Goal: Task Accomplishment & Management: Use online tool/utility

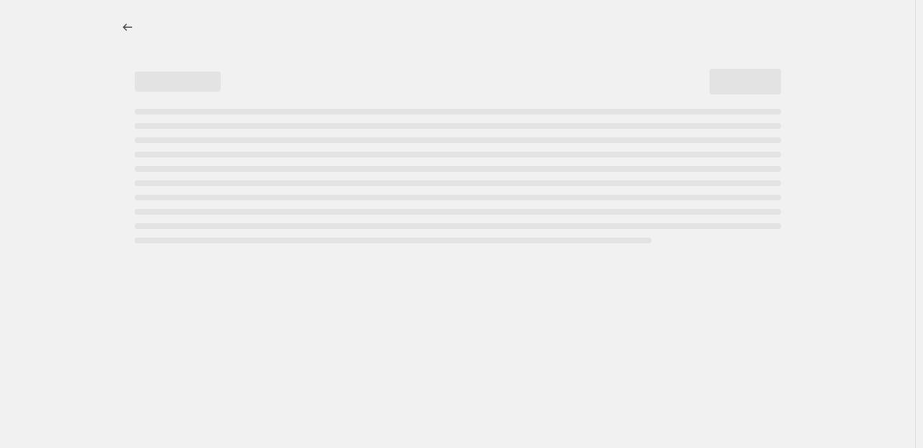
select select "percentage"
select select "collection"
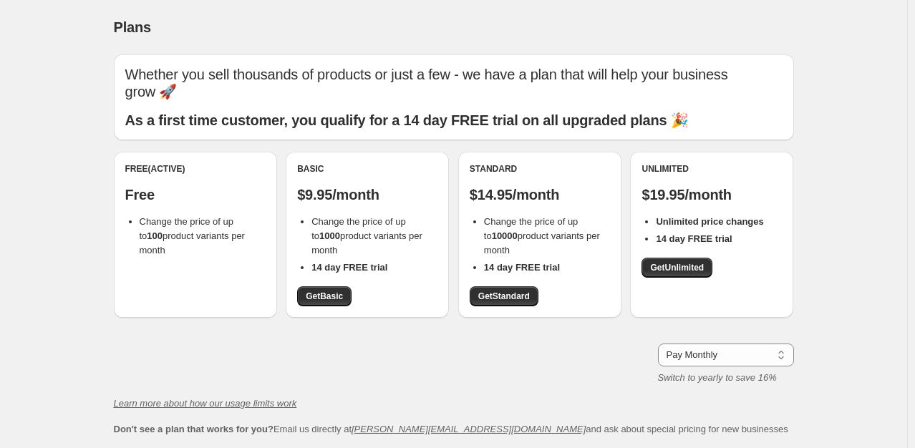
click at [407, 265] on li "14 day FREE trial" at bounding box center [375, 268] width 126 height 14
click at [417, 324] on div "Free (Active) Free Change the price of up to 100 product variants per month Bas…" at bounding box center [454, 242] width 681 height 181
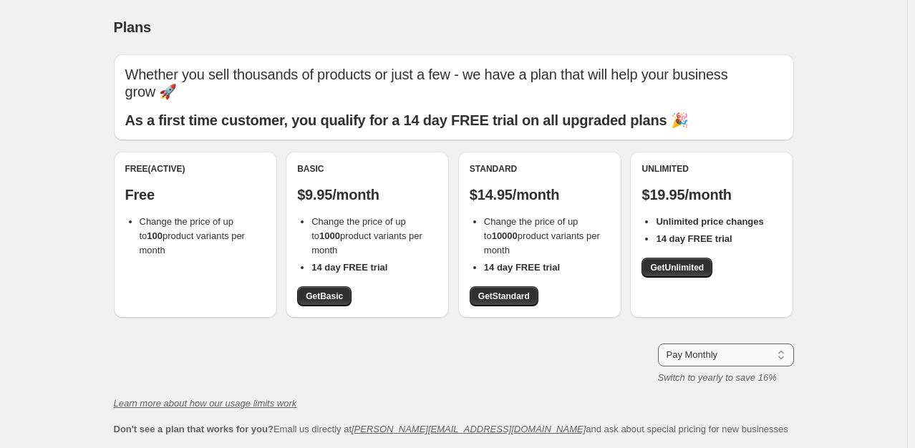
click at [722, 351] on select "Pay Monthly Pay Yearly (Save 16%)" at bounding box center [726, 355] width 136 height 23
click at [661, 344] on select "Pay Monthly Pay Yearly (Save 16%)" at bounding box center [726, 355] width 136 height 23
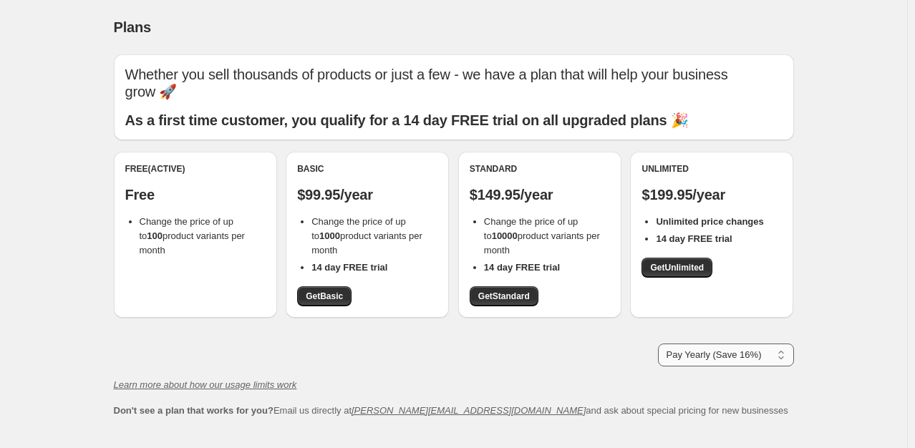
click at [720, 362] on select "Pay Monthly Pay Yearly (Save 16%)" at bounding box center [726, 355] width 136 height 23
select select "month"
click at [661, 344] on select "Pay Monthly Pay Yearly (Save 16%)" at bounding box center [726, 355] width 136 height 23
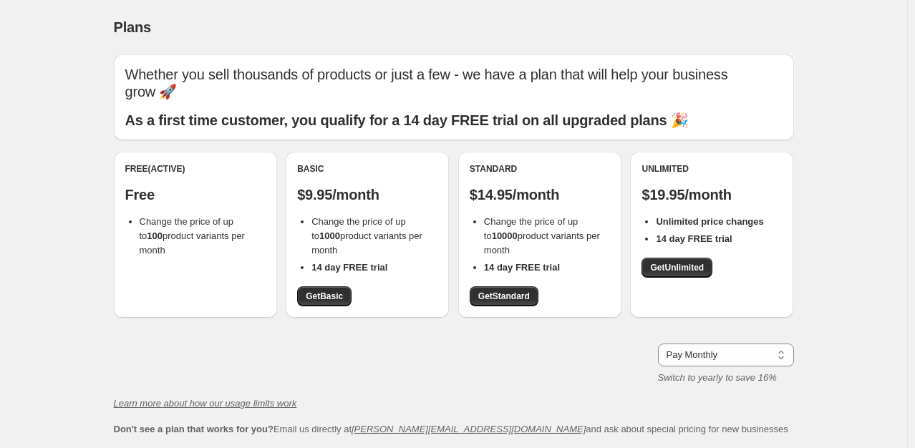
click at [550, 402] on div "Learn more about how our usage limits work" at bounding box center [454, 404] width 681 height 14
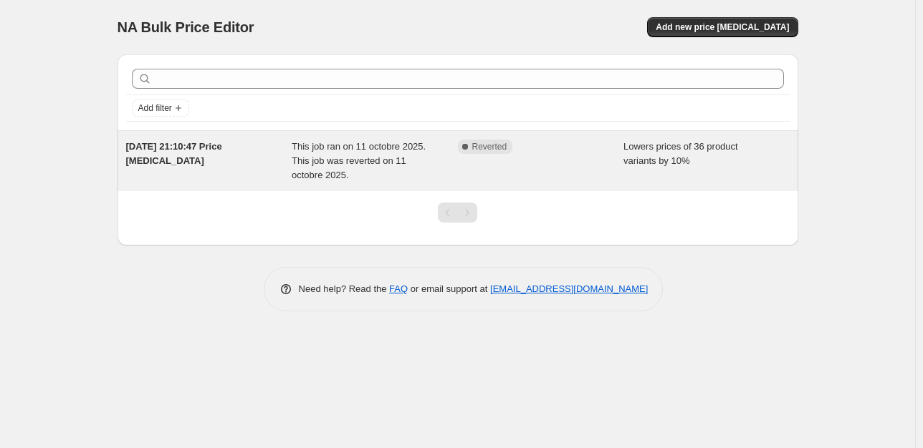
click at [561, 142] on div "Complete Reverted" at bounding box center [530, 147] width 145 height 14
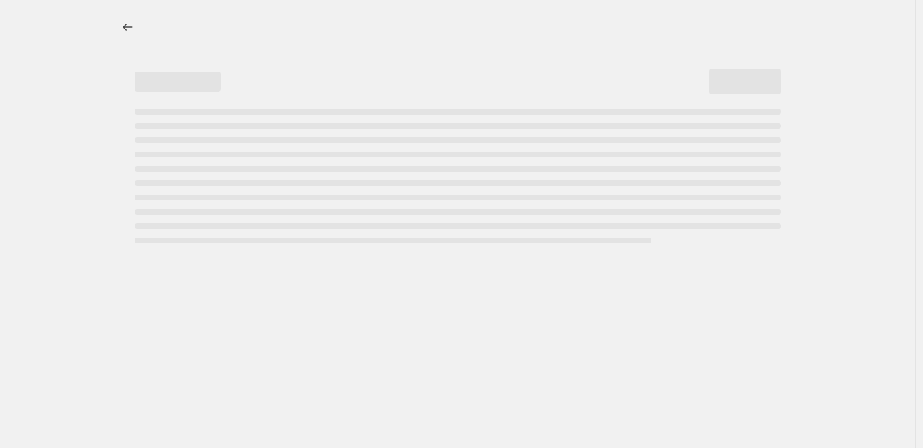
select select "percentage"
select select "collection"
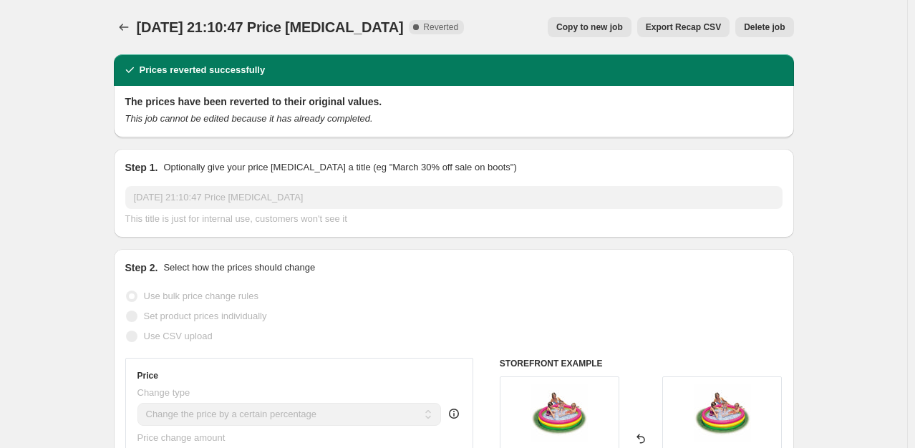
click at [773, 30] on span "Delete job" at bounding box center [764, 26] width 41 height 11
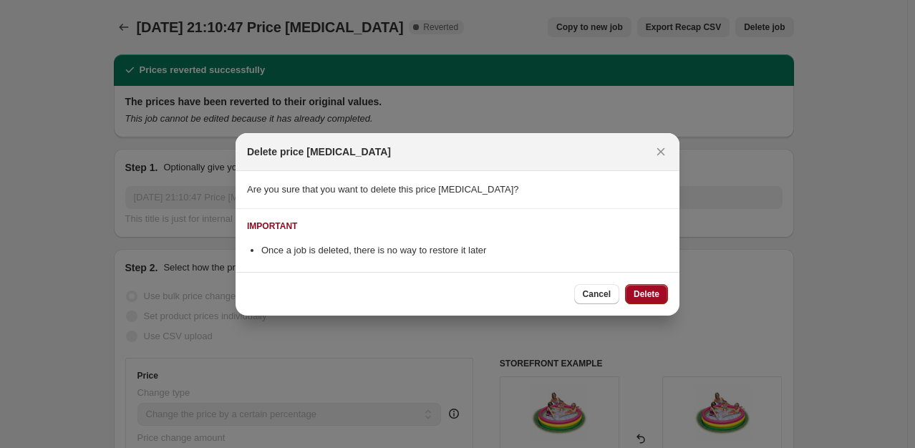
click at [645, 298] on span "Delete" at bounding box center [647, 294] width 26 height 11
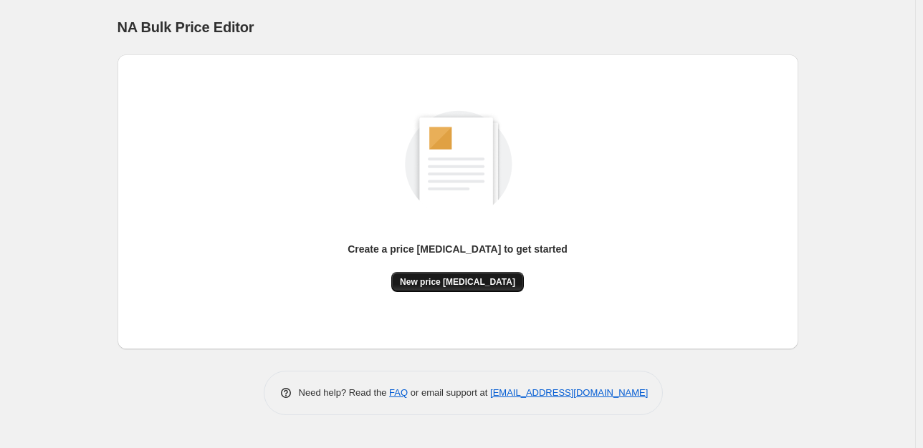
click at [466, 279] on span "New price change job" at bounding box center [457, 282] width 115 height 11
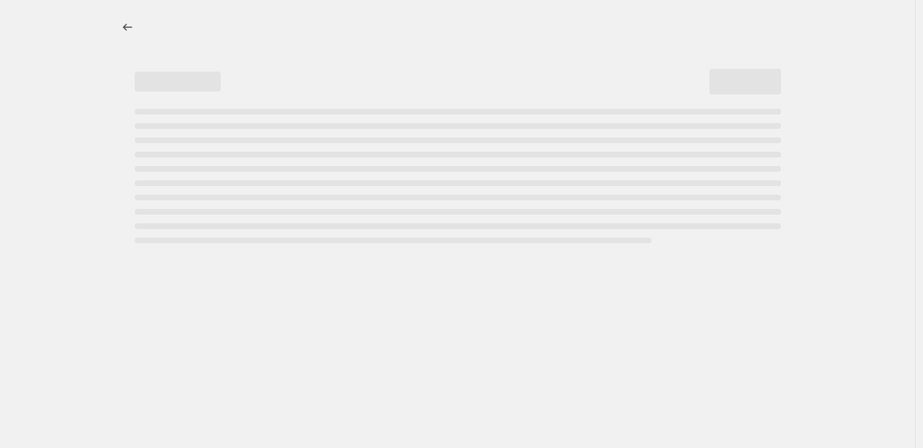
select select "percentage"
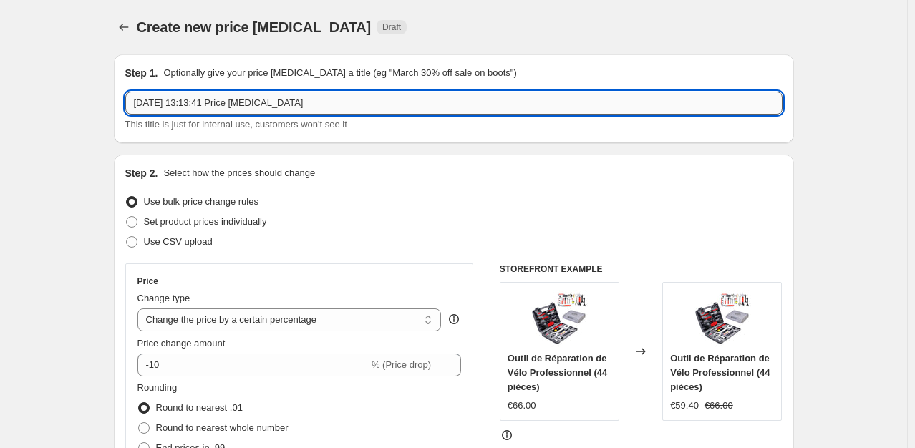
click at [228, 97] on input "12 oct. 2025, 13:13:41 Price change job" at bounding box center [454, 103] width 658 height 23
type input "FLASH WEEK ENFANTS 13"
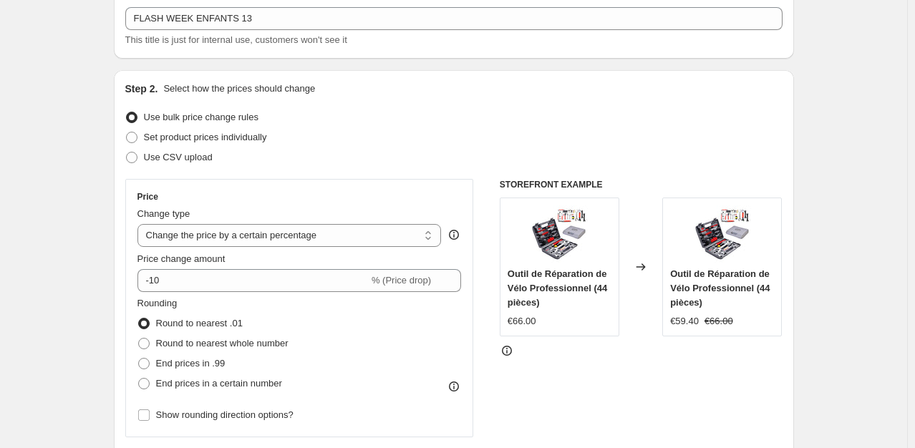
scroll to position [86, 0]
click at [213, 237] on select "Change the price to a certain amount Change the price by a certain amount Chang…" at bounding box center [290, 234] width 304 height 23
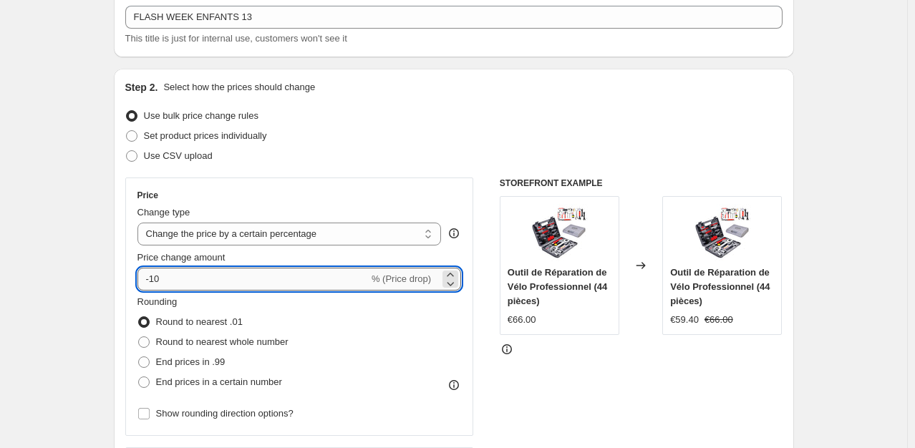
click at [191, 279] on input "-10" at bounding box center [253, 279] width 231 height 23
type input "-13"
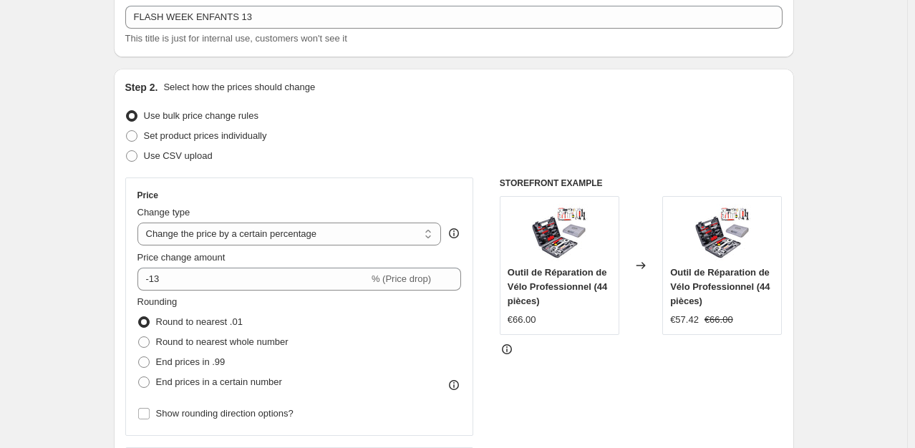
click at [204, 221] on div "Change type Change the price to a certain amount Change the price by a certain …" at bounding box center [290, 226] width 304 height 40
click at [204, 238] on select "Change the price to a certain amount Change the price by a certain amount Chang…" at bounding box center [290, 234] width 304 height 23
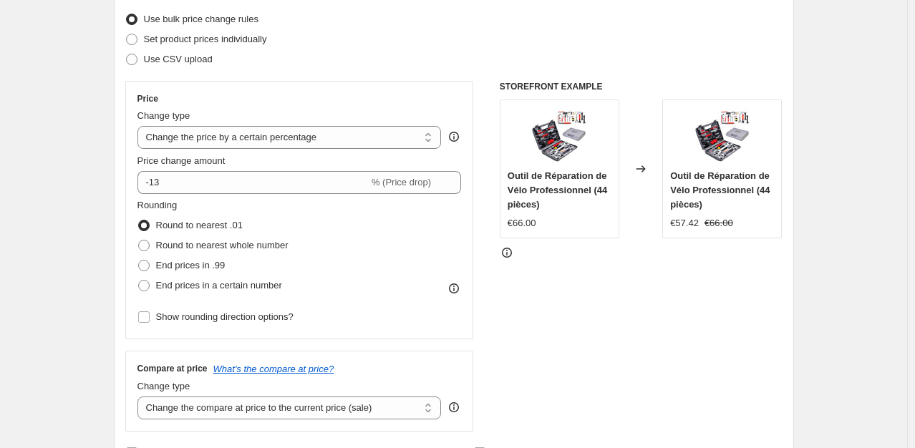
scroll to position [192, 0]
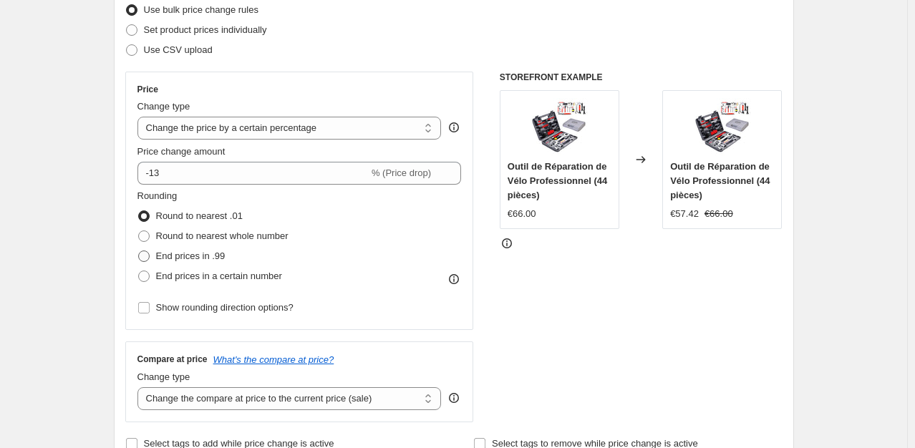
click at [198, 259] on span "End prices in .99" at bounding box center [190, 256] width 69 height 11
click at [139, 251] on input "End prices in .99" at bounding box center [138, 251] width 1 height 1
radio input "true"
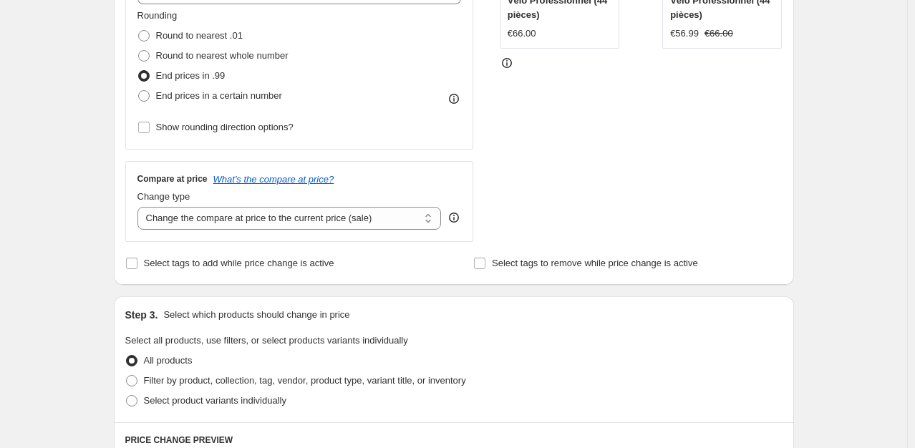
scroll to position [375, 0]
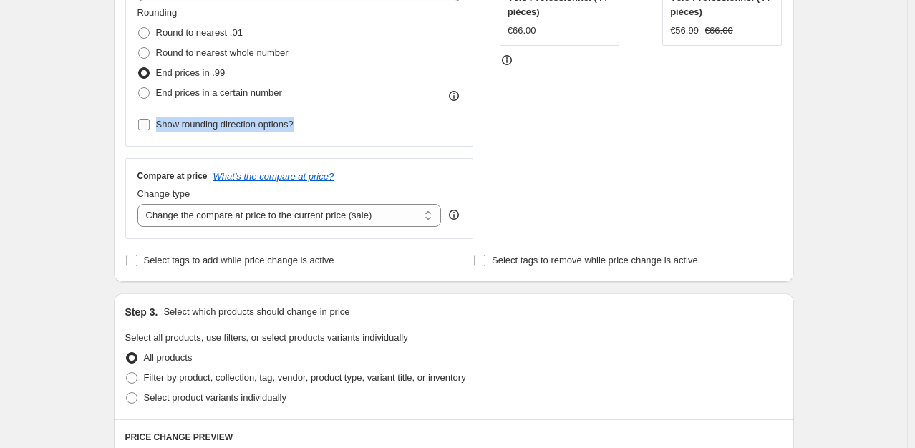
drag, startPoint x: 304, startPoint y: 125, endPoint x: 160, endPoint y: 130, distance: 144.8
click at [160, 130] on div "Rounding Round to nearest .01 Round to nearest whole number End prices in .99 E…" at bounding box center [300, 70] width 324 height 129
copy span "Show rounding direction options?"
click at [275, 220] on select "Change the compare at price to the current price (sale) Change the compare at p…" at bounding box center [290, 215] width 304 height 23
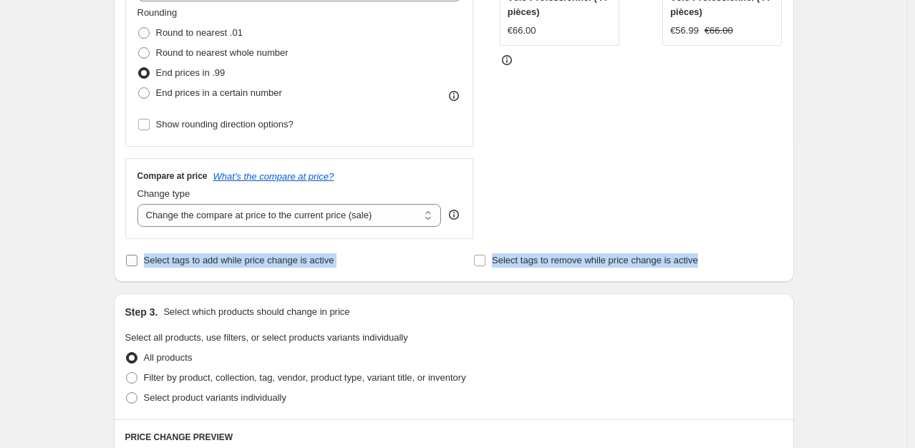
drag, startPoint x: 734, startPoint y: 261, endPoint x: 146, endPoint y: 265, distance: 587.4
click at [146, 265] on div "Select tags to add while price change is active Select tags to remove while pri…" at bounding box center [454, 261] width 658 height 20
copy div "Select tags to add while price change is active Select tags to remove while pri…"
click at [164, 213] on select "Change the compare at price to the current price (sale) Change the compare at p…" at bounding box center [290, 215] width 304 height 23
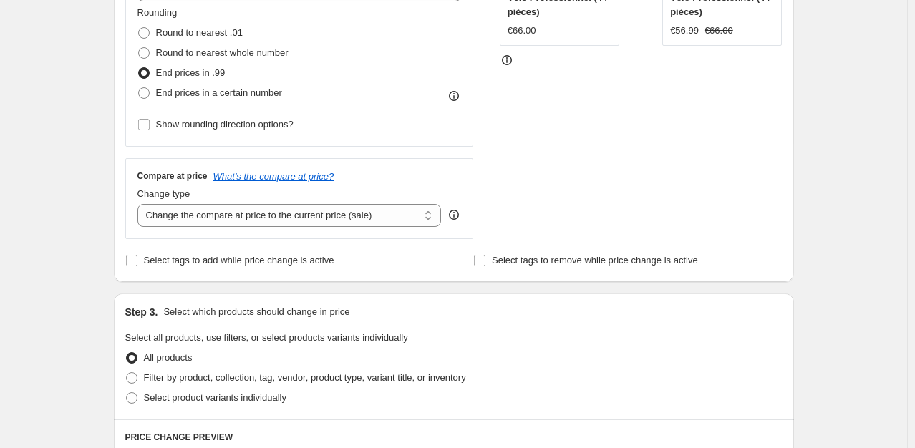
click at [92, 214] on div "Create new price change job. This page is ready Create new price change job Dra…" at bounding box center [454, 341] width 908 height 1432
click at [255, 178] on icon "What's the compare at price?" at bounding box center [273, 176] width 121 height 11
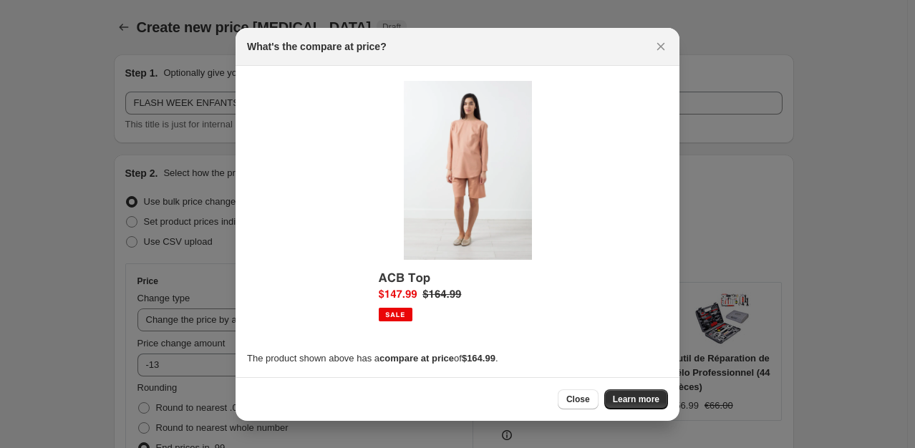
scroll to position [0, 0]
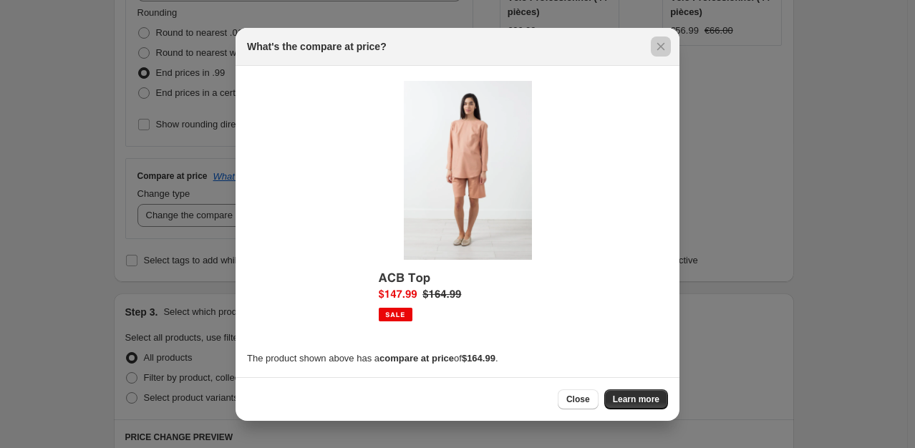
click at [79, 245] on div at bounding box center [457, 224] width 915 height 448
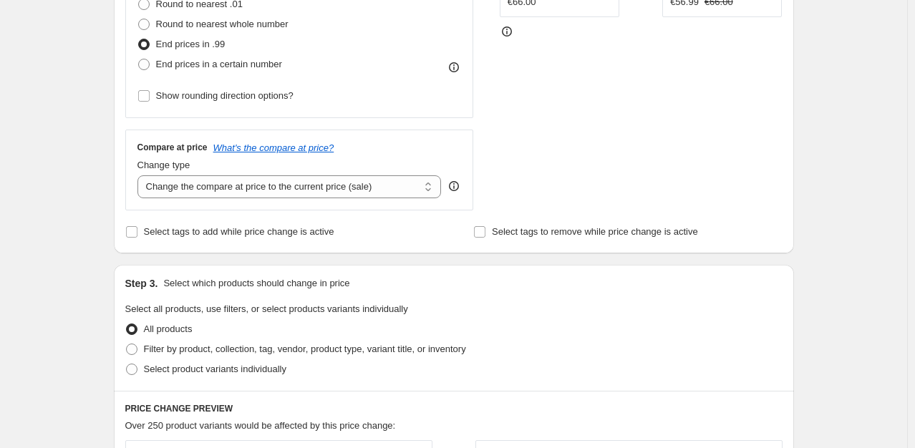
scroll to position [433, 0]
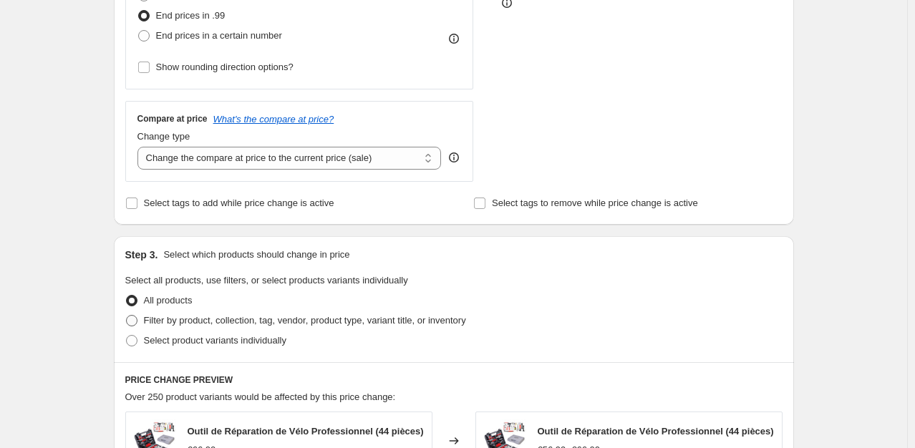
click at [297, 325] on span "Filter by product, collection, tag, vendor, product type, variant title, or inv…" at bounding box center [305, 320] width 322 height 11
click at [127, 316] on input "Filter by product, collection, tag, vendor, product type, variant title, or inv…" at bounding box center [126, 315] width 1 height 1
radio input "true"
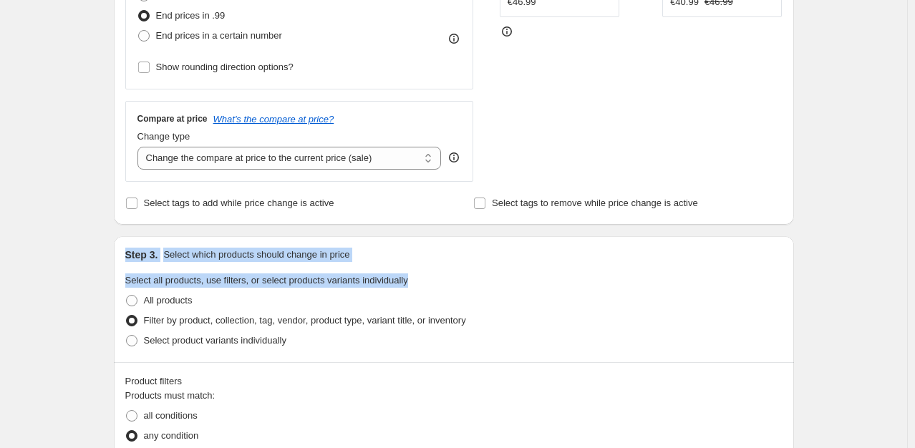
drag, startPoint x: 740, startPoint y: 265, endPoint x: 922, endPoint y: 158, distance: 210.9
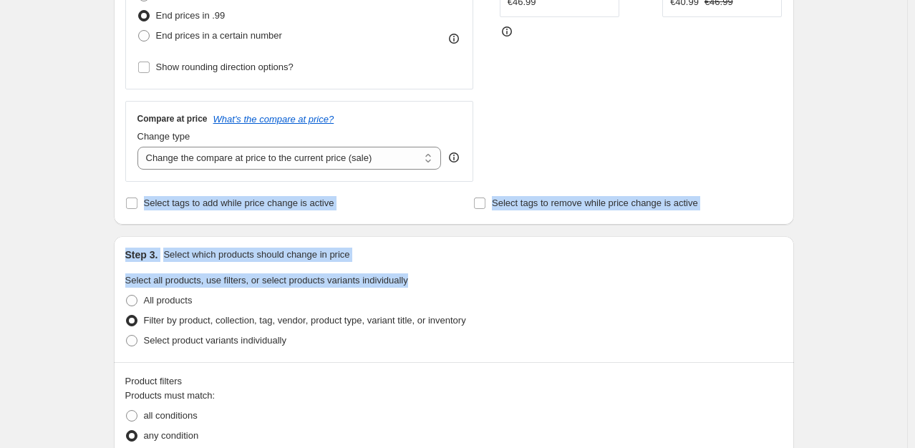
click at [885, 188] on div "Create new price change job. This page is ready Create new price change job Dra…" at bounding box center [454, 238] width 908 height 1342
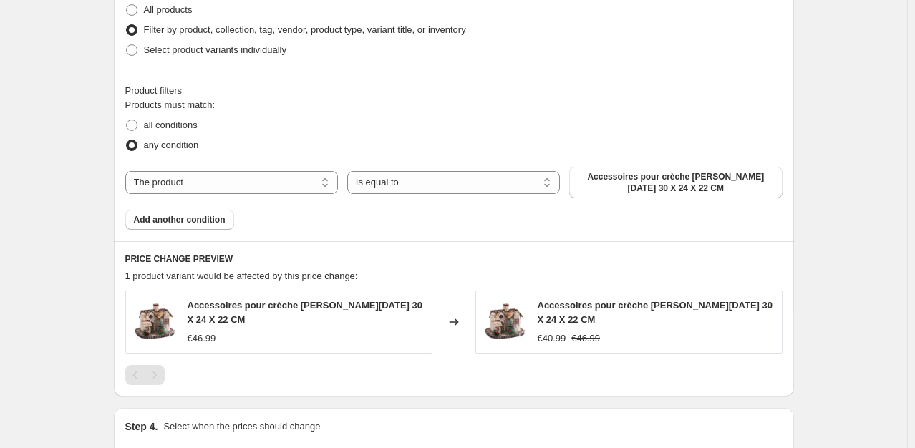
scroll to position [734, 0]
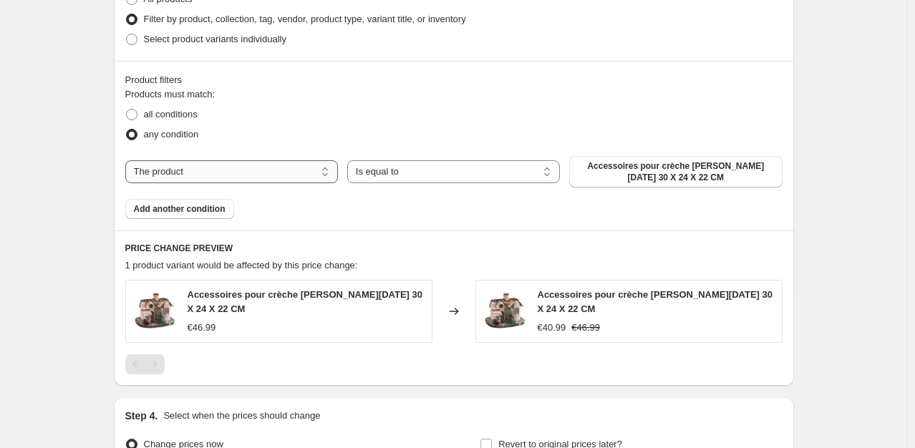
click at [302, 160] on select "The product The product's collection The product's tag The product's vendor The…" at bounding box center [231, 171] width 213 height 23
select select "collection"
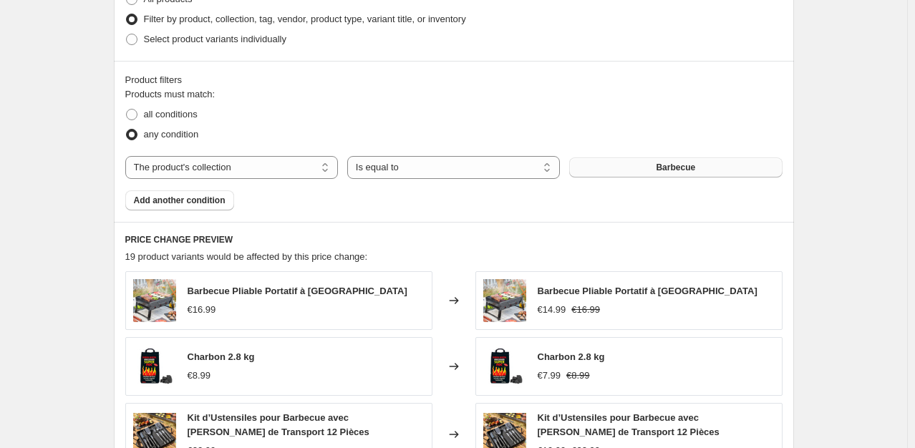
click at [665, 170] on span "Barbecue" at bounding box center [675, 167] width 39 height 11
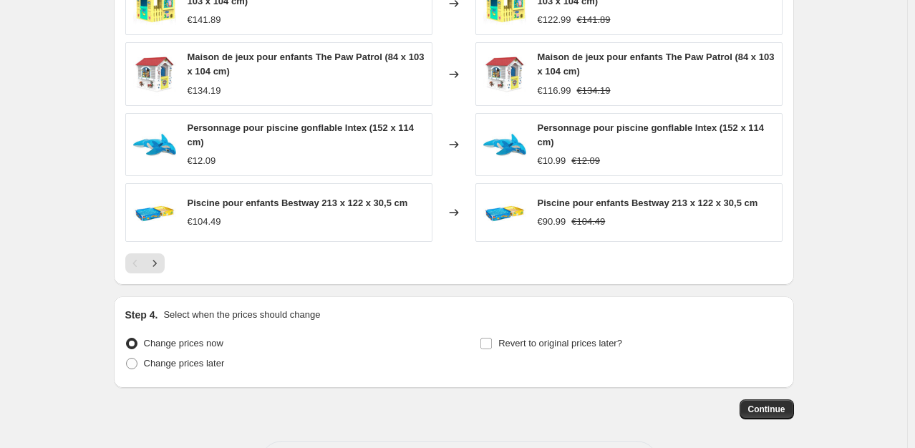
scroll to position [1157, 0]
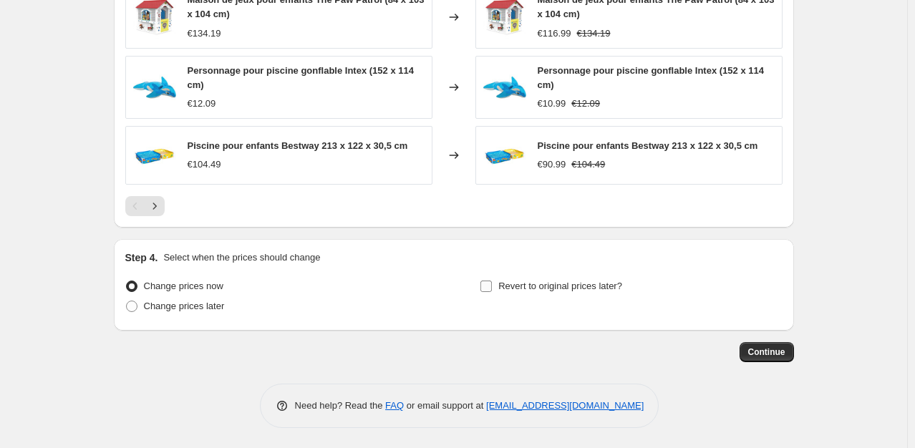
click at [490, 285] on input "Revert to original prices later?" at bounding box center [486, 286] width 11 height 11
checkbox input "true"
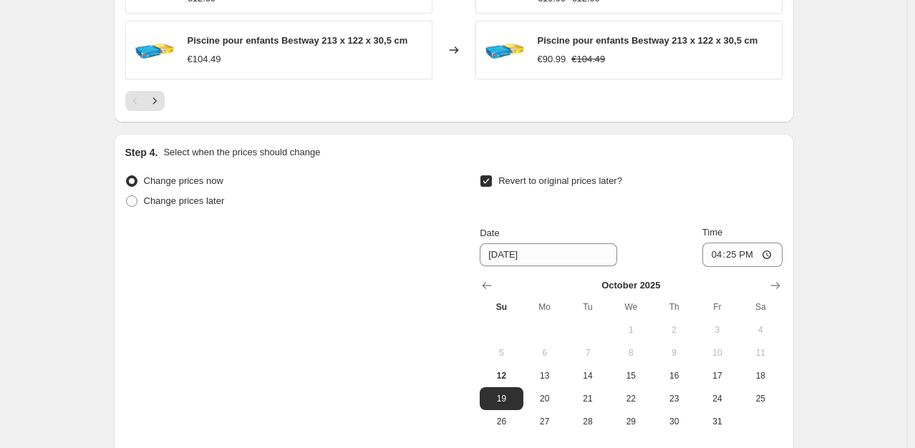
scroll to position [1401, 0]
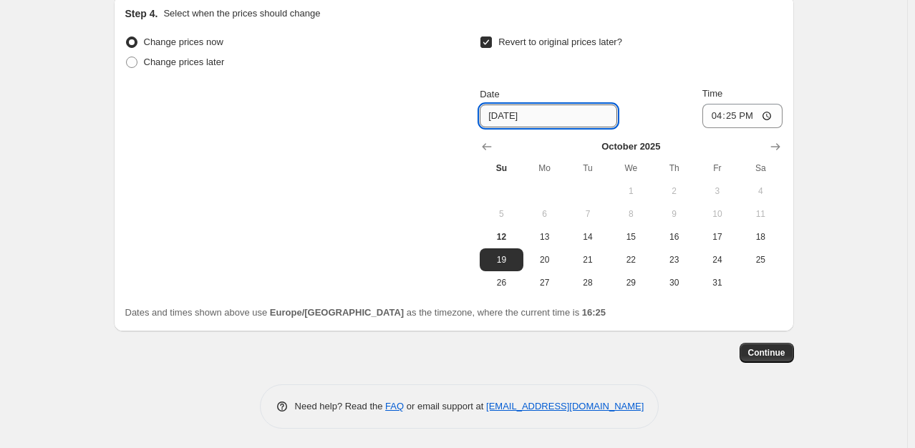
click at [545, 110] on input "[DATE]" at bounding box center [549, 116] width 138 height 23
click at [514, 112] on input "[DATE]" at bounding box center [549, 116] width 138 height 23
type input "[DATE]"
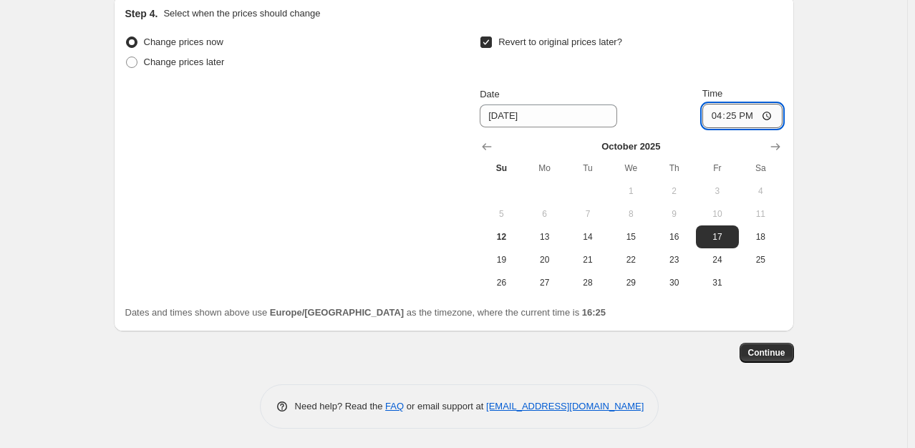
click at [749, 117] on input "16:25" at bounding box center [743, 116] width 80 height 24
click at [736, 111] on input "16:25" at bounding box center [743, 116] width 80 height 24
type input "23:59"
click at [772, 351] on span "Continue" at bounding box center [767, 352] width 37 height 11
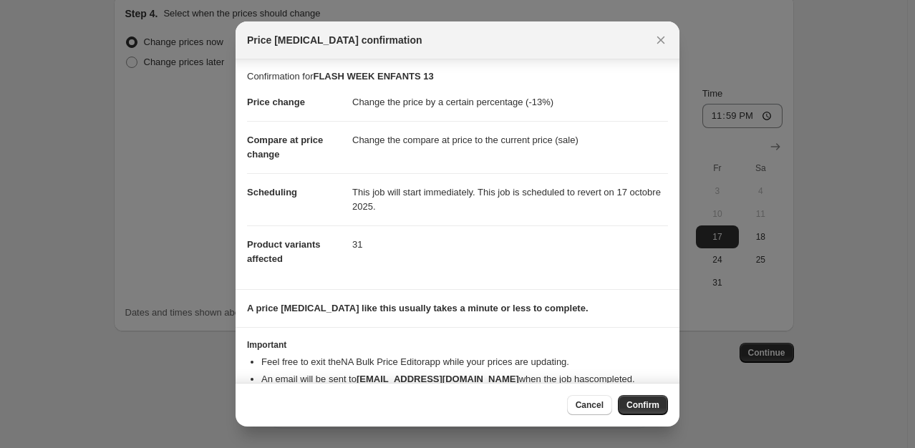
scroll to position [35, 0]
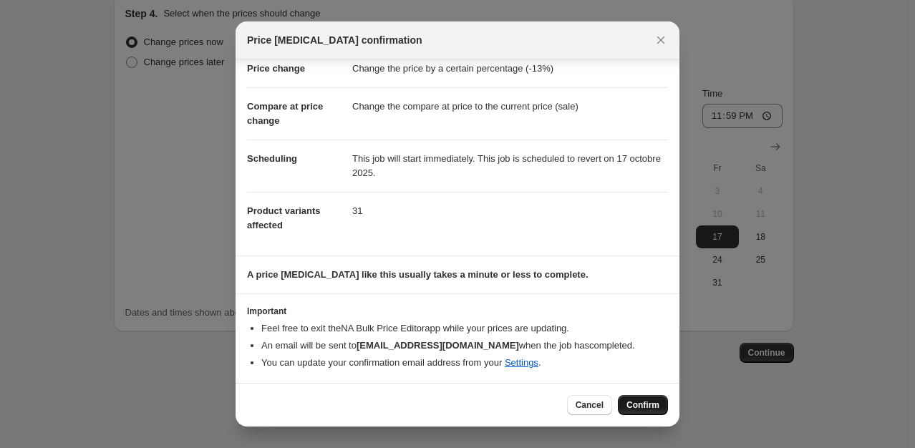
click at [640, 403] on span "Confirm" at bounding box center [643, 405] width 33 height 11
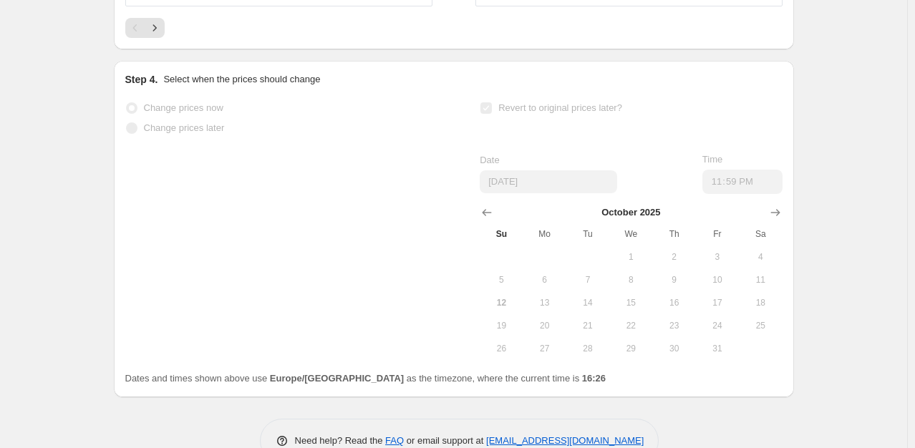
scroll to position [690, 0]
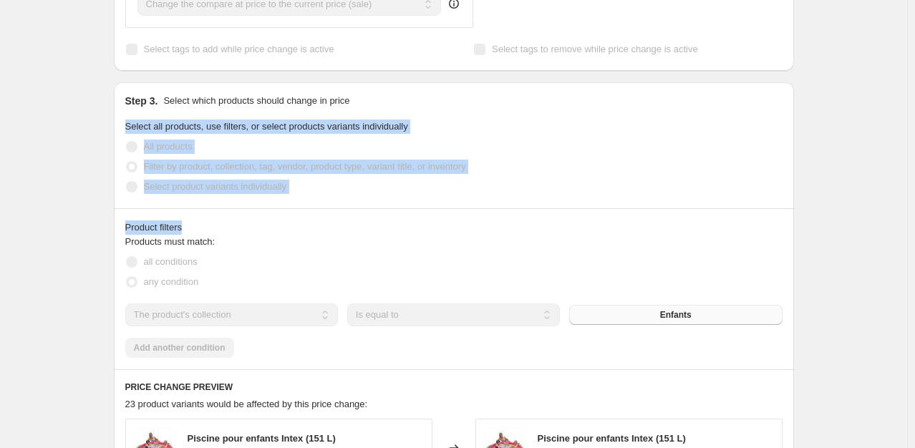
drag, startPoint x: 914, startPoint y: 209, endPoint x: 903, endPoint y: 88, distance: 121.6
click at [903, 88] on div "FLASH WEEK ENFANTS 13. This page is ready FLASH WEEK ENFANTS 13 Info Partially …" at bounding box center [454, 271] width 908 height 1923
click at [880, 223] on div "FLASH WEEK ENFANTS 13. This page is ready FLASH WEEK ENFANTS 13 Info Partially …" at bounding box center [454, 271] width 908 height 1923
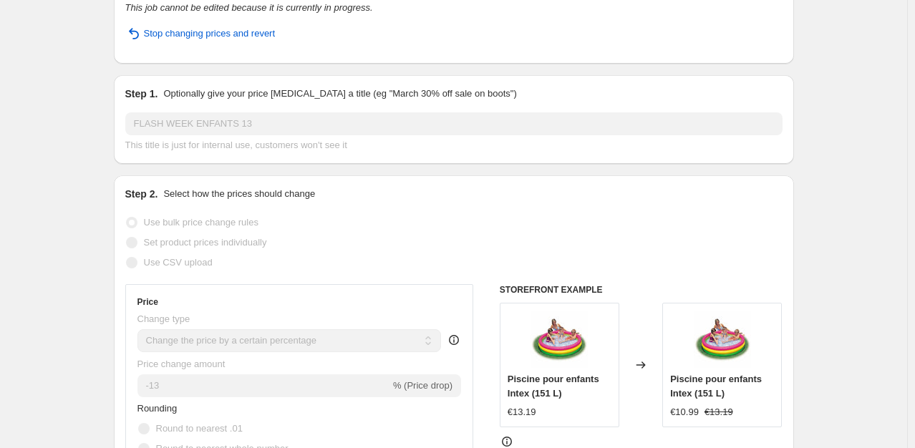
scroll to position [0, 0]
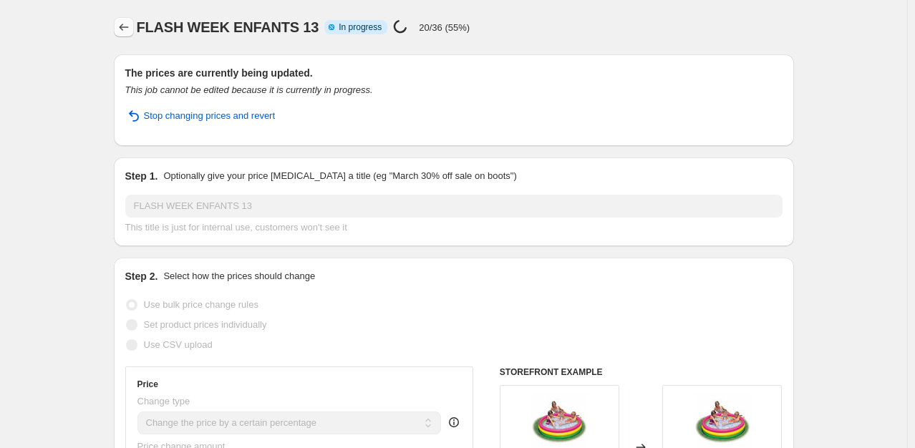
click at [122, 21] on icon "Price change jobs" at bounding box center [124, 27] width 14 height 14
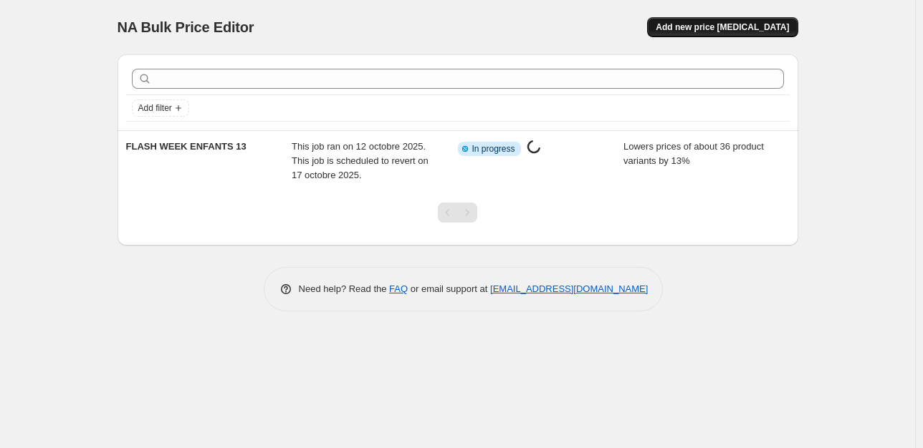
click at [725, 27] on span "Add new price [MEDICAL_DATA]" at bounding box center [721, 26] width 133 height 11
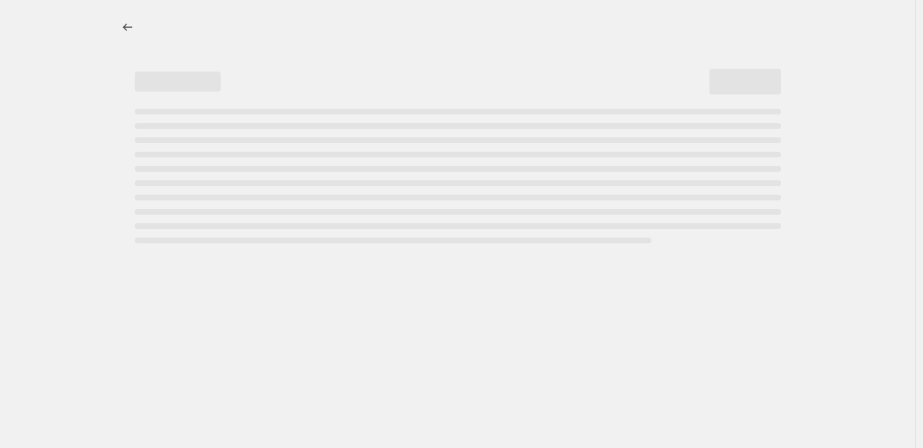
select select "percentage"
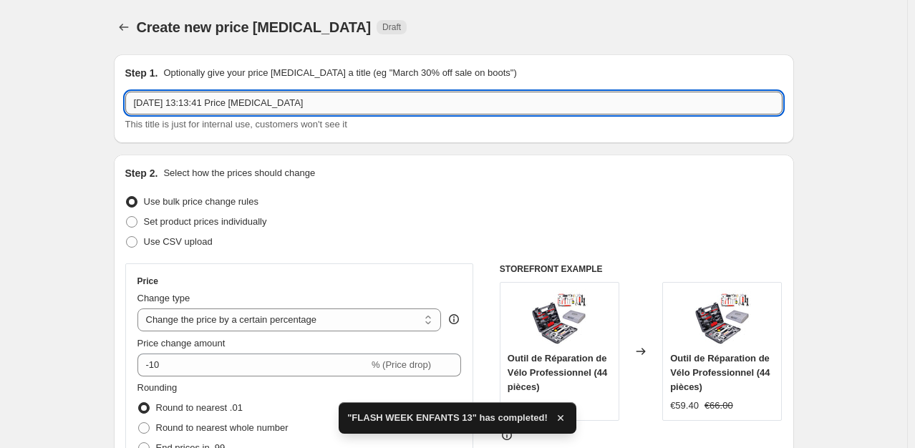
click at [175, 110] on input "12 oct. 2025, 13:13:41 Price change job" at bounding box center [454, 103] width 658 height 23
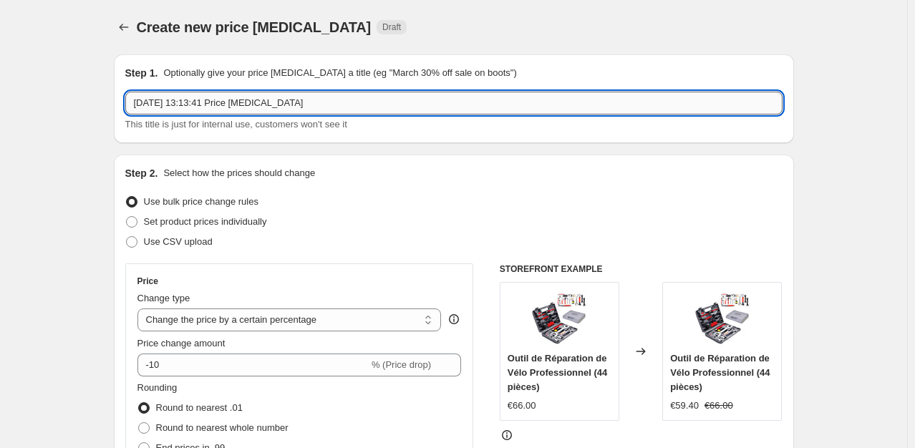
click at [175, 110] on input "12 oct. 2025, 13:13:41 Price change job" at bounding box center [454, 103] width 658 height 23
type input "FLASH WEEK JARDINAGE"
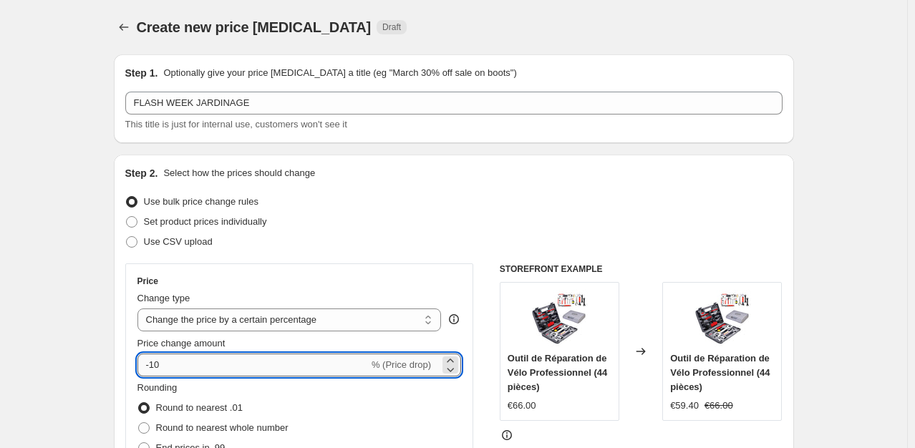
click at [177, 373] on input "-10" at bounding box center [253, 365] width 231 height 23
type input "-1"
type input "-7"
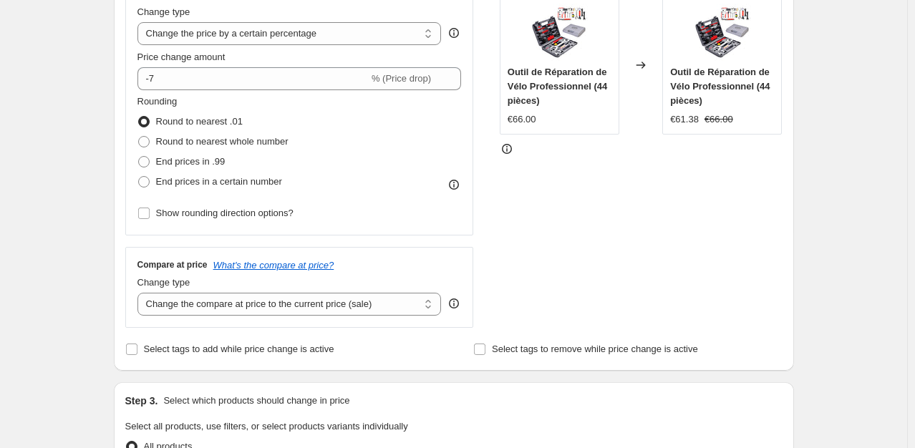
scroll to position [315, 0]
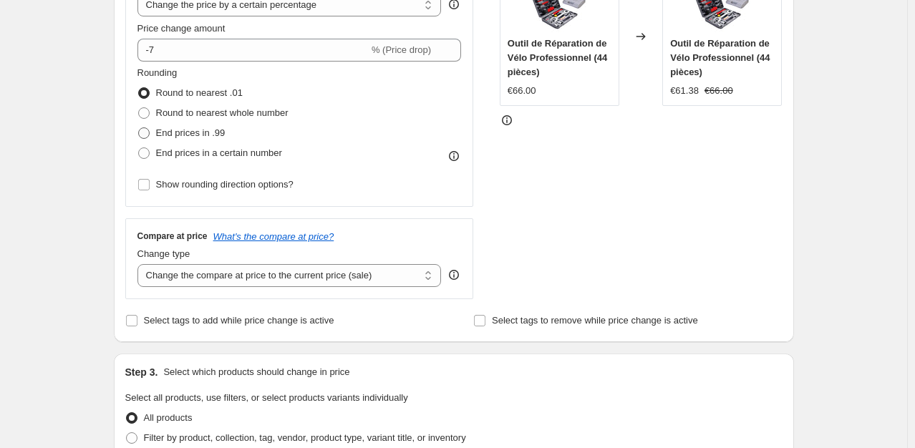
click at [167, 130] on span "End prices in .99" at bounding box center [190, 133] width 69 height 11
click at [139, 128] on input "End prices in .99" at bounding box center [138, 128] width 1 height 1
radio input "true"
click at [181, 153] on span "End prices in a certain number" at bounding box center [219, 153] width 126 height 11
click at [139, 148] on input "End prices in a certain number" at bounding box center [138, 148] width 1 height 1
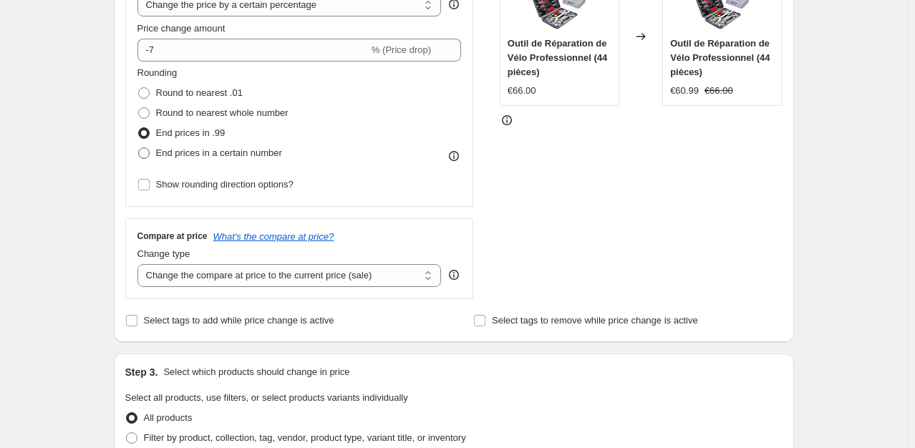
radio input "true"
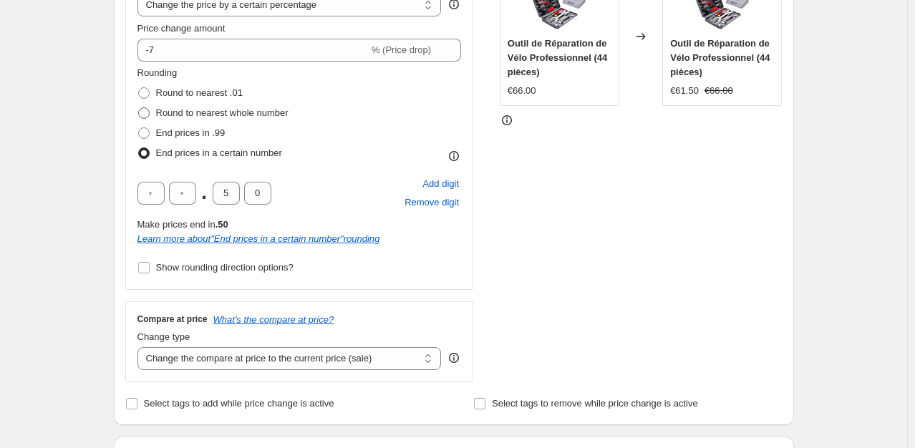
click at [190, 113] on span "Round to nearest whole number" at bounding box center [222, 112] width 133 height 11
click at [139, 108] on input "Round to nearest whole number" at bounding box center [138, 107] width 1 height 1
radio input "true"
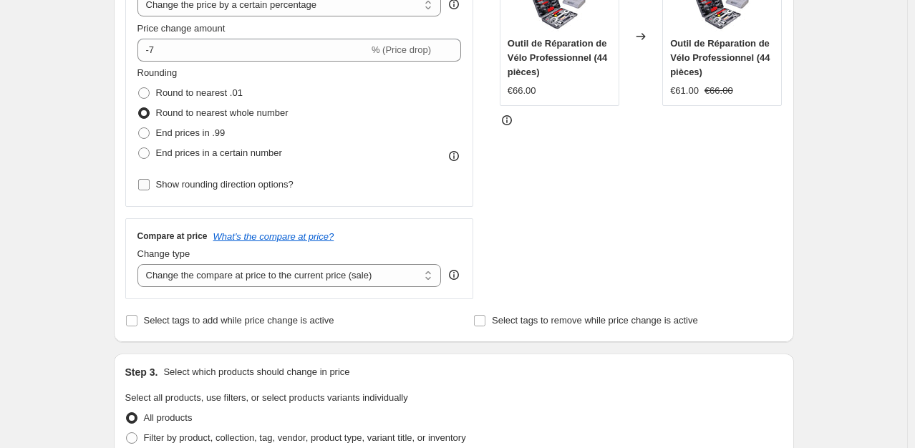
click at [147, 186] on input "Show rounding direction options?" at bounding box center [143, 184] width 11 height 11
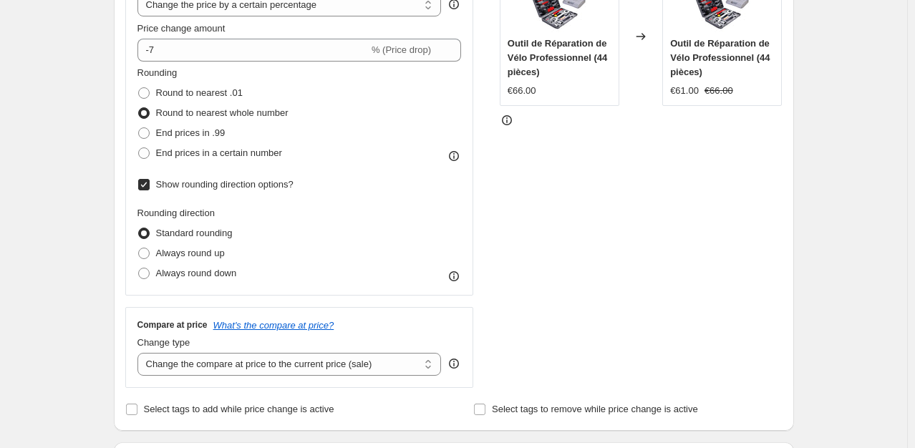
click at [147, 186] on input "Show rounding direction options?" at bounding box center [143, 184] width 11 height 11
checkbox input "false"
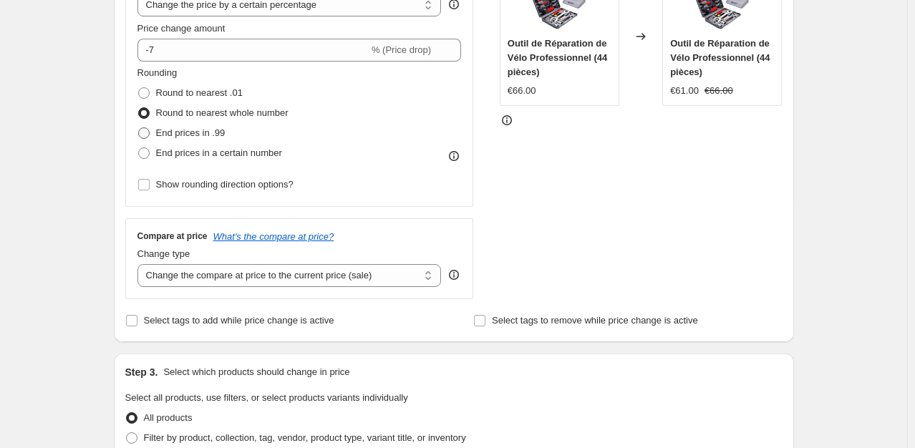
click at [179, 134] on span "End prices in .99" at bounding box center [190, 133] width 69 height 11
click at [139, 128] on input "End prices in .99" at bounding box center [138, 128] width 1 height 1
radio input "true"
click at [574, 198] on div "STOREFRONT EXAMPLE Outil de Réparation de Vélo Professionnel (44 pièces) €66.00…" at bounding box center [641, 123] width 283 height 351
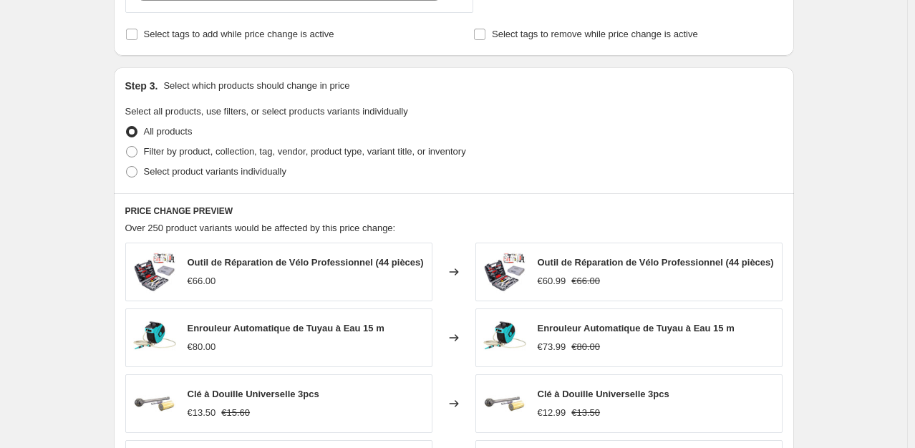
scroll to position [630, 0]
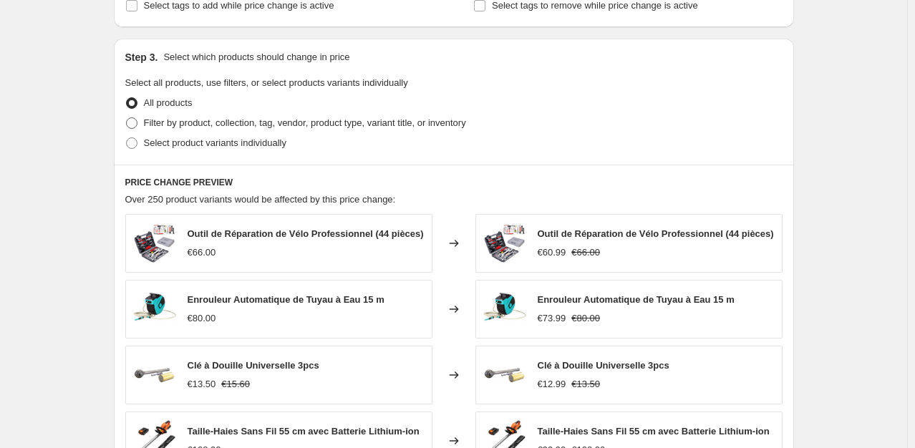
click at [393, 125] on span "Filter by product, collection, tag, vendor, product type, variant title, or inv…" at bounding box center [305, 122] width 322 height 11
click at [127, 118] on input "Filter by product, collection, tag, vendor, product type, variant title, or inv…" at bounding box center [126, 117] width 1 height 1
radio input "true"
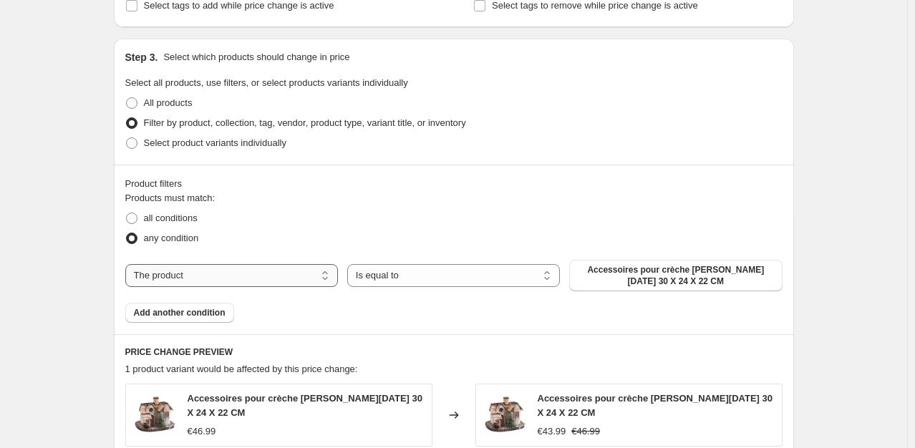
click at [190, 270] on select "The product The product's collection The product's tag The product's vendor The…" at bounding box center [231, 275] width 213 height 23
select select "collection"
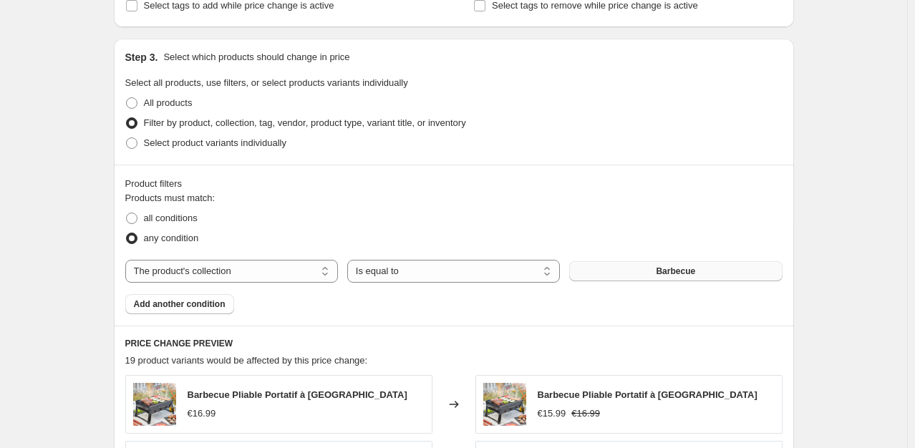
click at [679, 269] on span "Barbecue" at bounding box center [675, 271] width 39 height 11
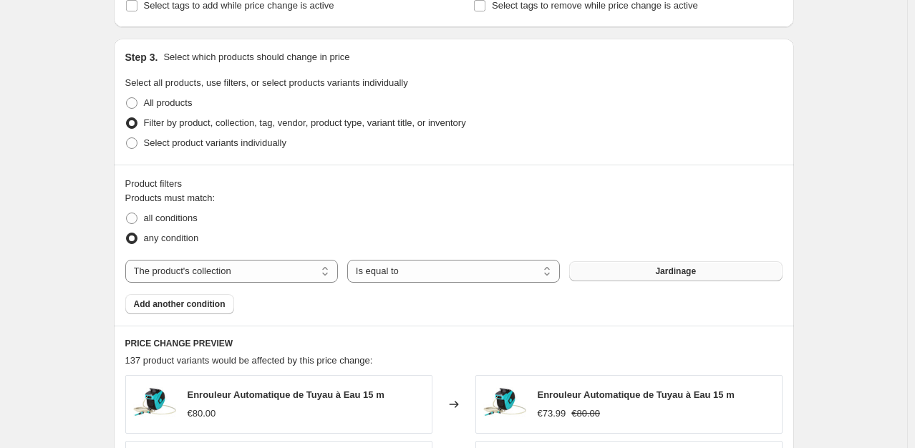
click at [510, 304] on div "Products must match: all conditions any condition The product The product's col…" at bounding box center [454, 252] width 658 height 123
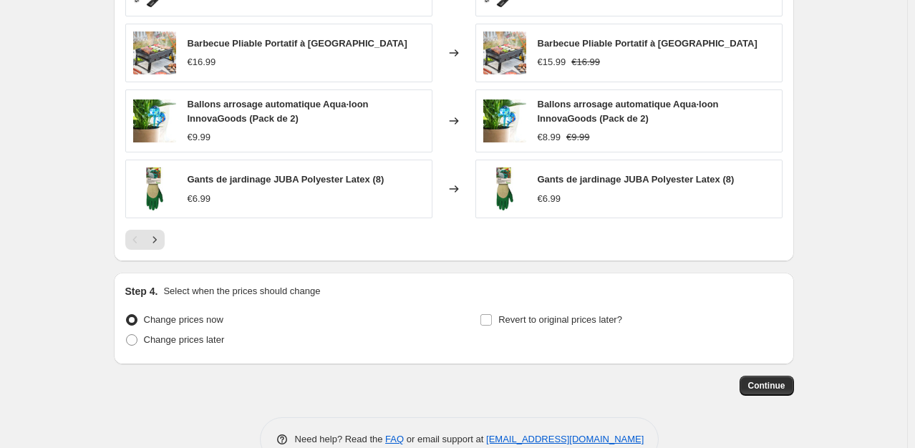
scroll to position [1148, 0]
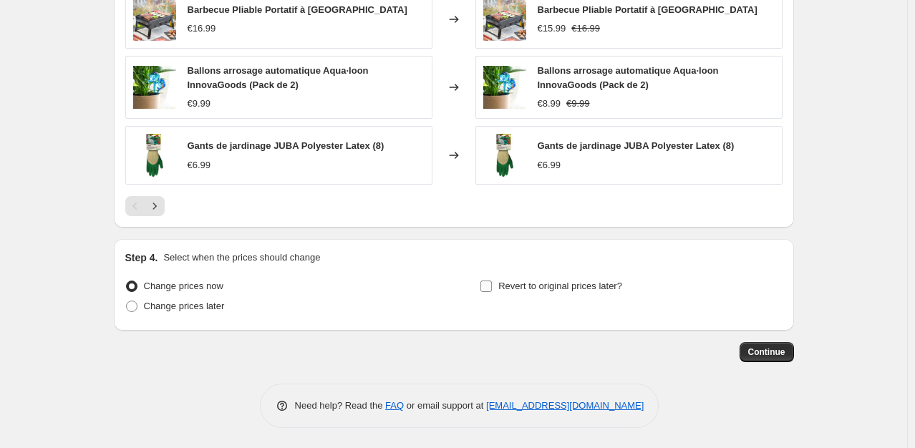
click at [490, 277] on label "Revert to original prices later?" at bounding box center [551, 287] width 143 height 20
click at [490, 281] on input "Revert to original prices later?" at bounding box center [486, 286] width 11 height 11
checkbox input "true"
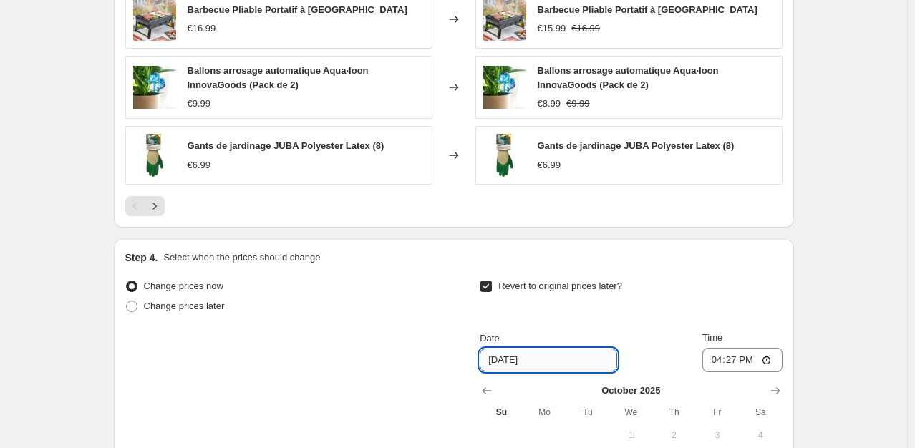
click at [535, 357] on input "[DATE]" at bounding box center [549, 360] width 138 height 23
click at [511, 357] on input "[DATE]" at bounding box center [549, 360] width 138 height 23
type input "[DATE]"
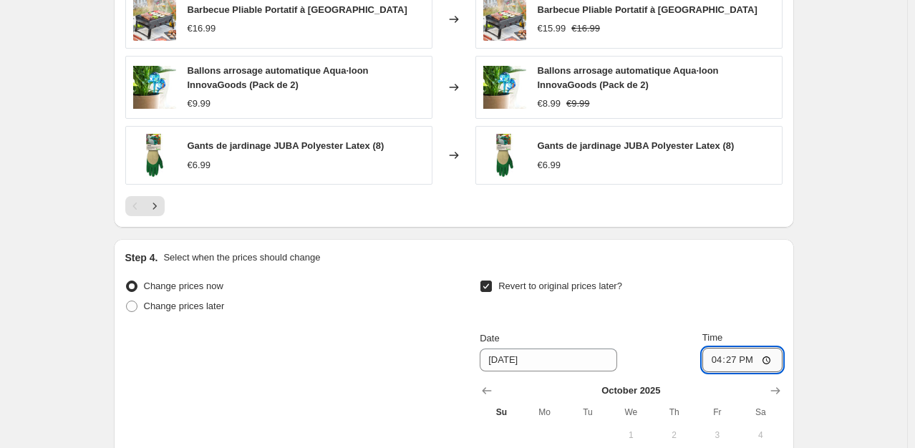
click at [741, 360] on input "16:27" at bounding box center [743, 360] width 80 height 24
type input "23:59"
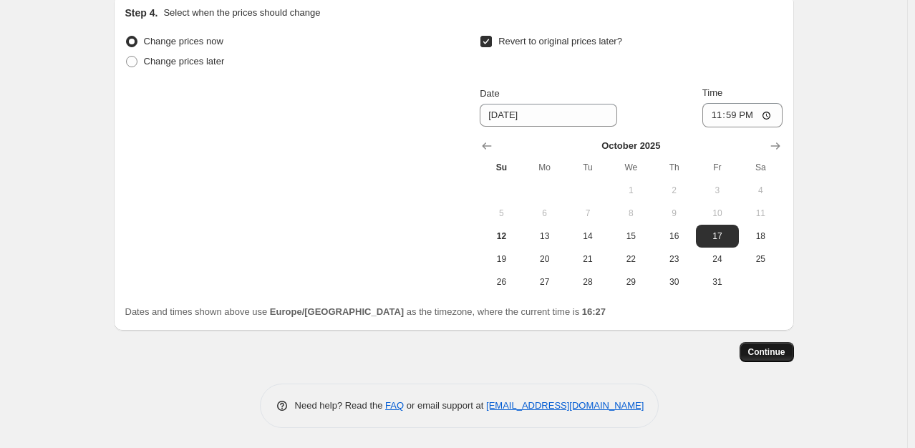
click at [773, 354] on span "Continue" at bounding box center [767, 352] width 37 height 11
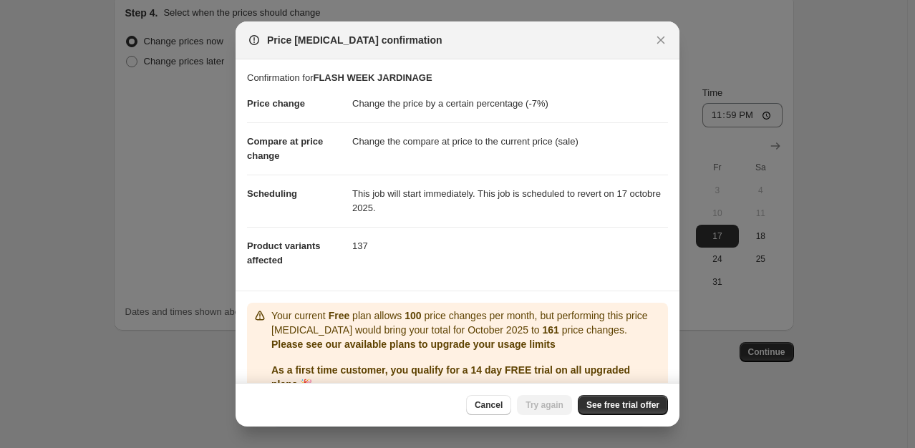
scroll to position [64, 0]
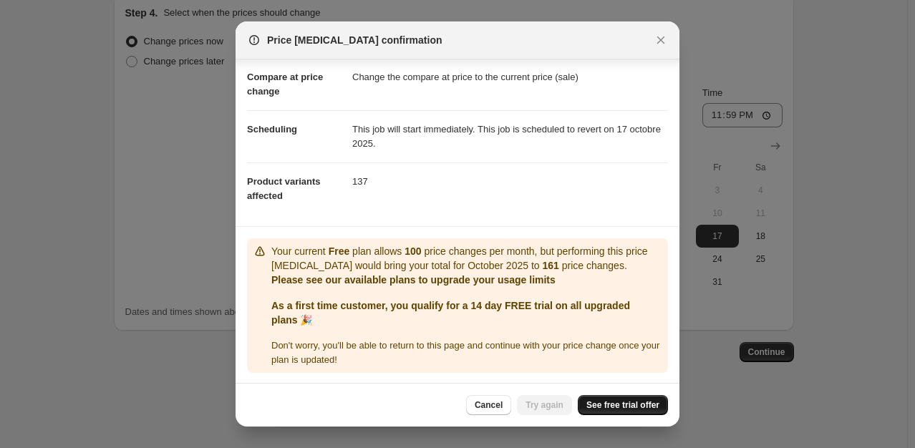
click at [607, 413] on link "See free trial offer" at bounding box center [623, 405] width 90 height 20
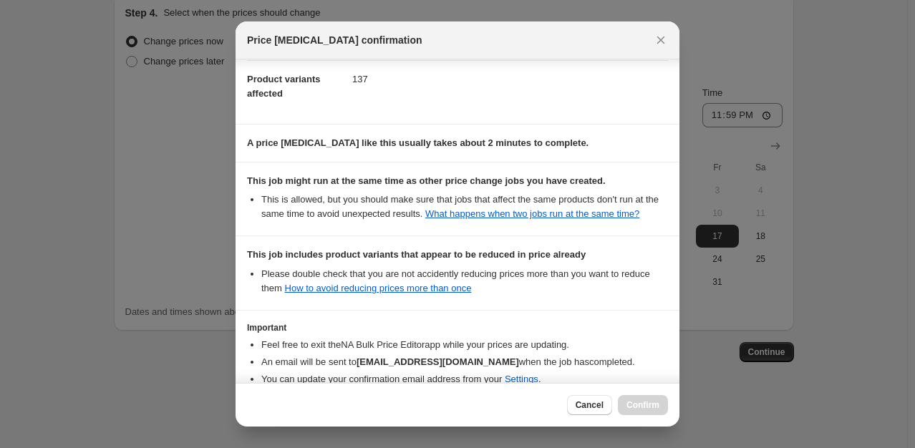
scroll to position [255, 0]
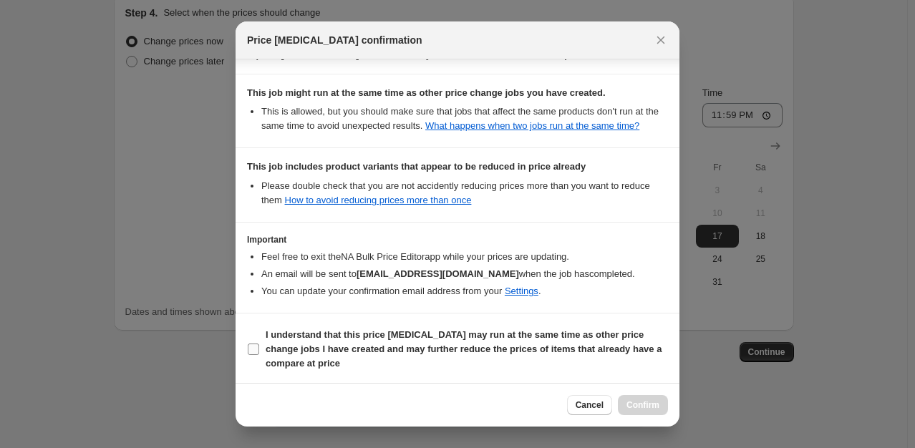
click at [441, 350] on b "I understand that this price [MEDICAL_DATA] may run at the same time as other p…" at bounding box center [464, 349] width 396 height 39
click at [259, 350] on input "I understand that this price [MEDICAL_DATA] may run at the same time as other p…" at bounding box center [253, 349] width 11 height 11
checkbox input "true"
click at [635, 408] on span "Confirm" at bounding box center [643, 405] width 33 height 11
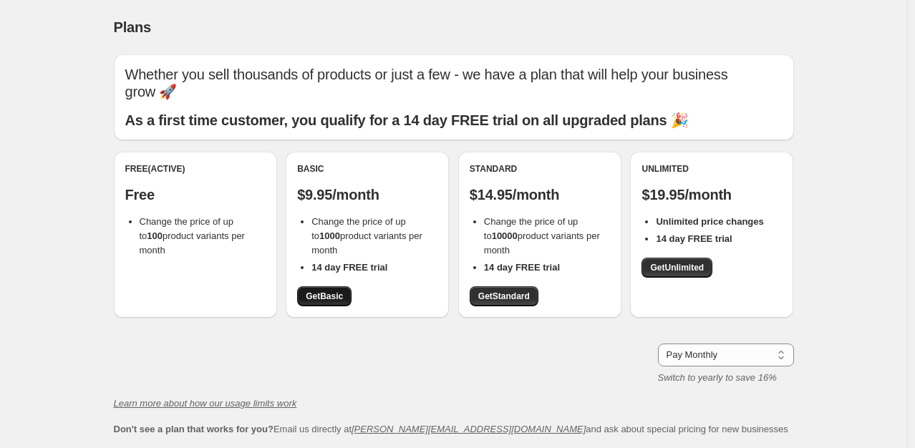
click at [332, 302] on span "Get Basic" at bounding box center [324, 296] width 37 height 11
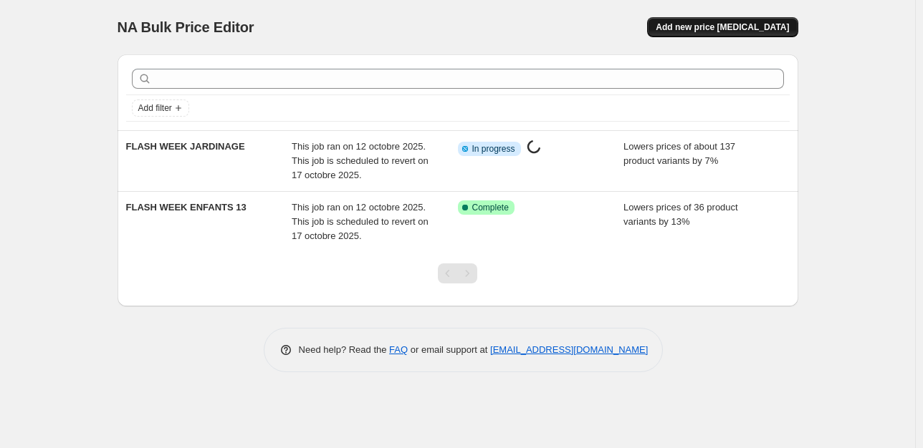
click at [730, 29] on span "Add new price [MEDICAL_DATA]" at bounding box center [721, 26] width 133 height 11
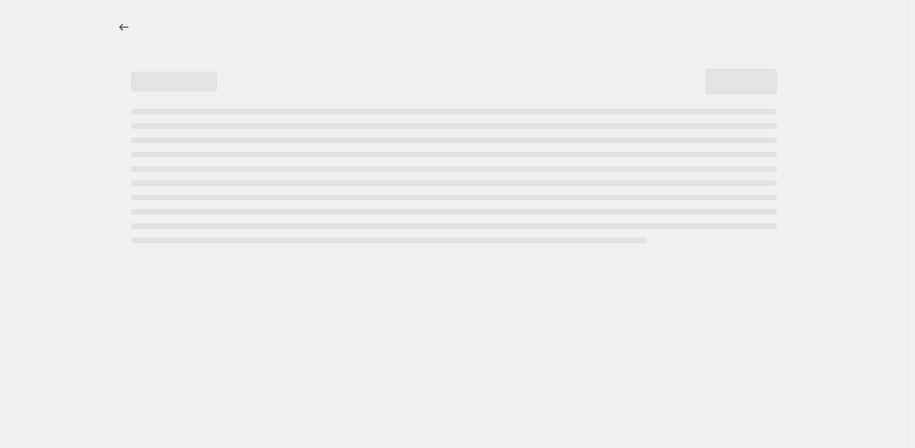
select select "percentage"
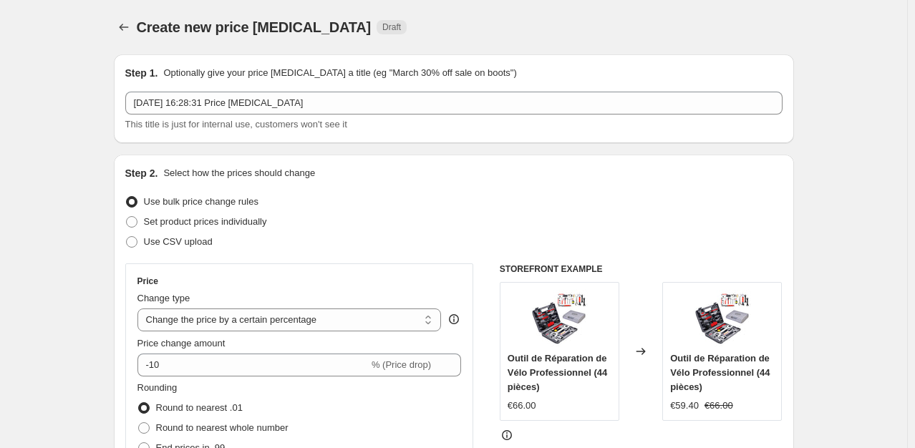
click at [249, 119] on span "This title is just for internal use, customers won't see it" at bounding box center [236, 124] width 222 height 11
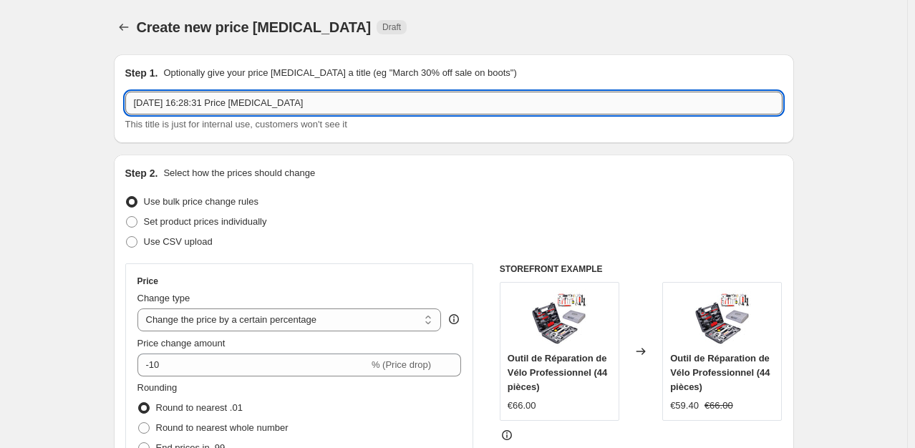
click at [234, 102] on input "[DATE] 16:28:31 Price [MEDICAL_DATA]" at bounding box center [454, 103] width 658 height 23
type input "FLASH WEEK DECO11"
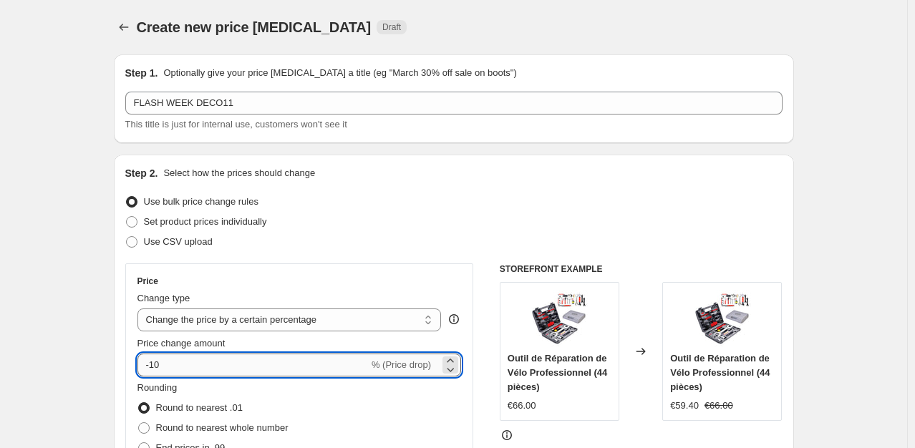
click at [156, 360] on input "-10" at bounding box center [253, 365] width 231 height 23
type input "-12"
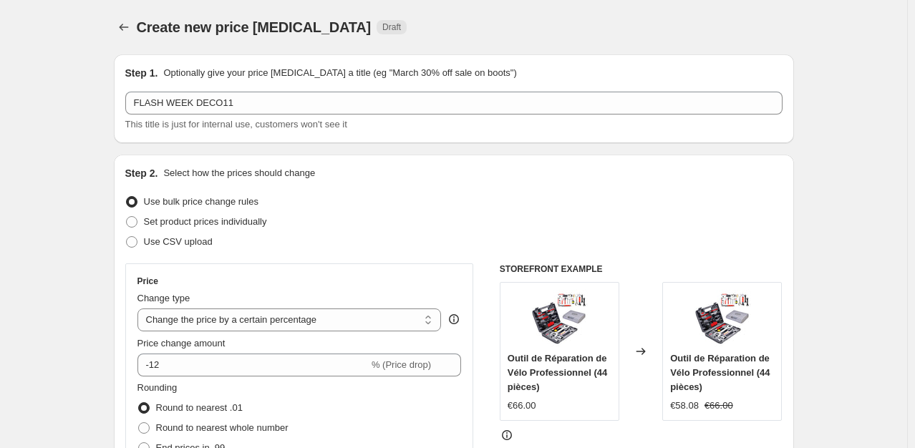
click at [595, 240] on div "Use CSV upload" at bounding box center [454, 242] width 658 height 20
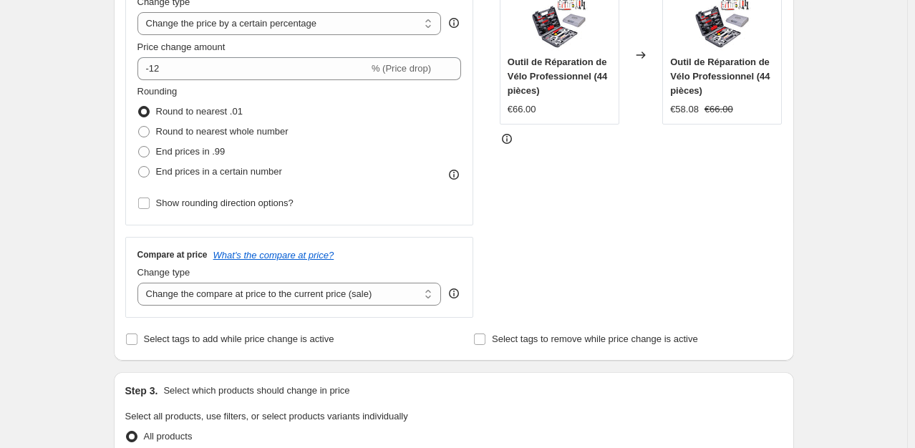
scroll to position [381, 0]
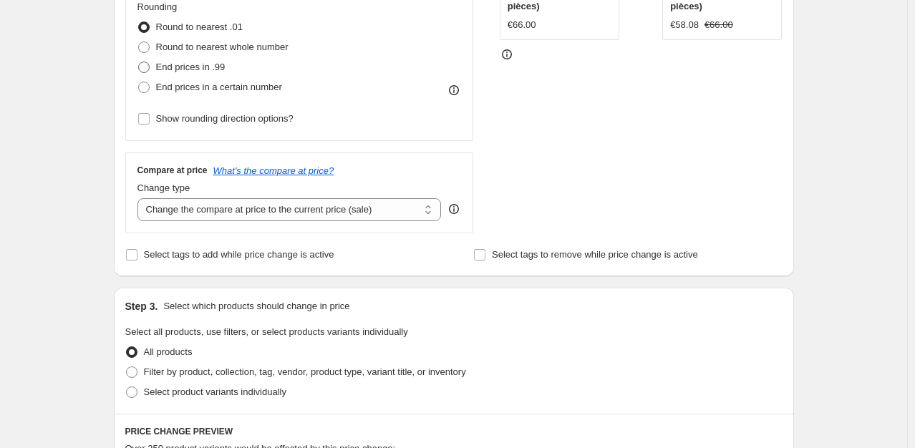
click at [178, 67] on span "End prices in .99" at bounding box center [190, 67] width 69 height 11
click at [139, 62] on input "End prices in .99" at bounding box center [138, 62] width 1 height 1
radio input "true"
click at [131, 370] on span at bounding box center [131, 372] width 11 height 11
click at [127, 367] on input "Filter by product, collection, tag, vendor, product type, variant title, or inv…" at bounding box center [126, 367] width 1 height 1
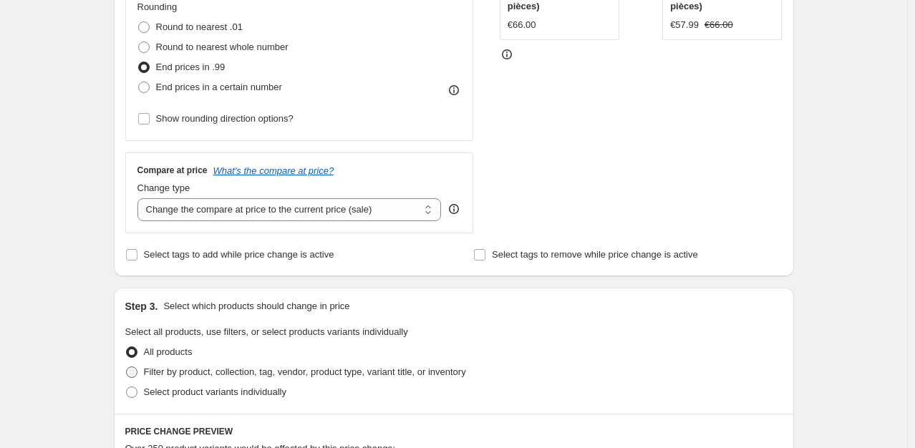
radio input "true"
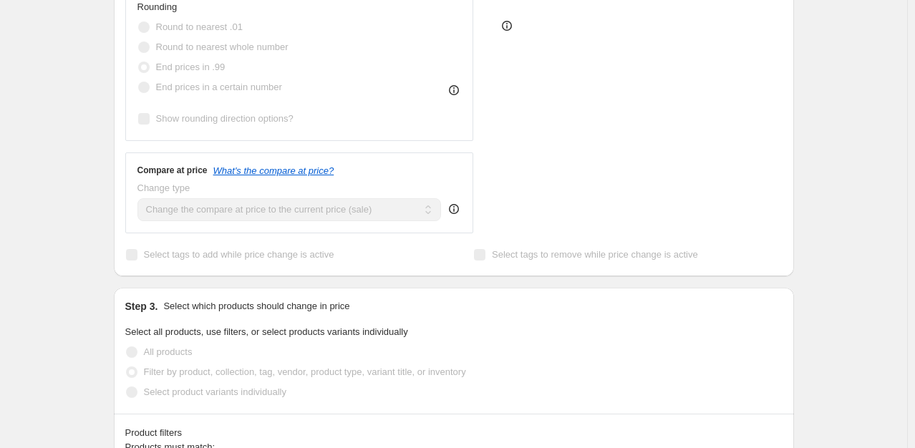
click at [74, 379] on div "Create new price [MEDICAL_DATA]. This page is ready Create new price [MEDICAL_D…" at bounding box center [454, 420] width 908 height 1602
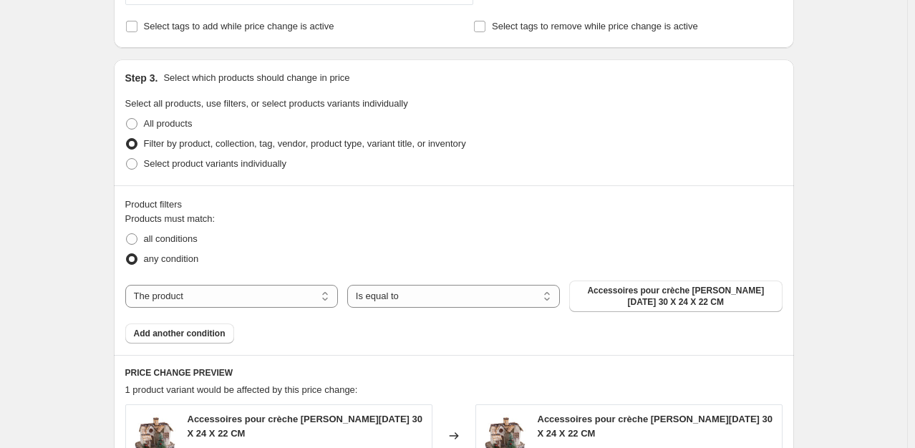
scroll to position [610, 0]
click at [670, 284] on button "Accessoires pour crèche [PERSON_NAME][DATE] 30 X 24 X 22 CM" at bounding box center [675, 296] width 213 height 32
click at [190, 235] on span "all conditions" at bounding box center [171, 238] width 54 height 11
click at [127, 234] on input "all conditions" at bounding box center [126, 233] width 1 height 1
radio input "true"
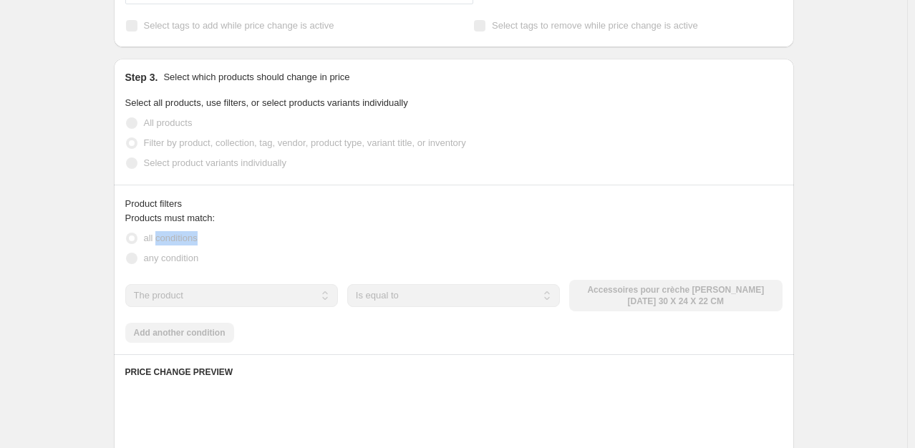
click at [190, 235] on span "all conditions" at bounding box center [171, 238] width 54 height 11
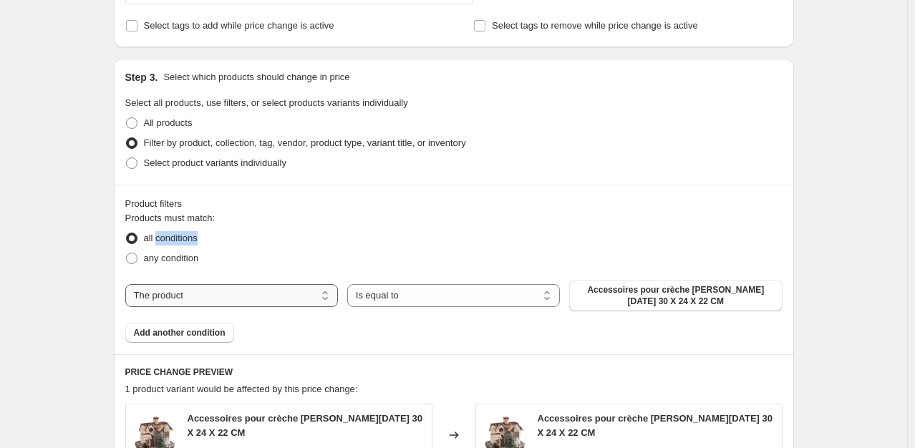
click at [148, 284] on select "The product The product's collection The product's tag The product's vendor The…" at bounding box center [231, 295] width 213 height 23
select select "collection"
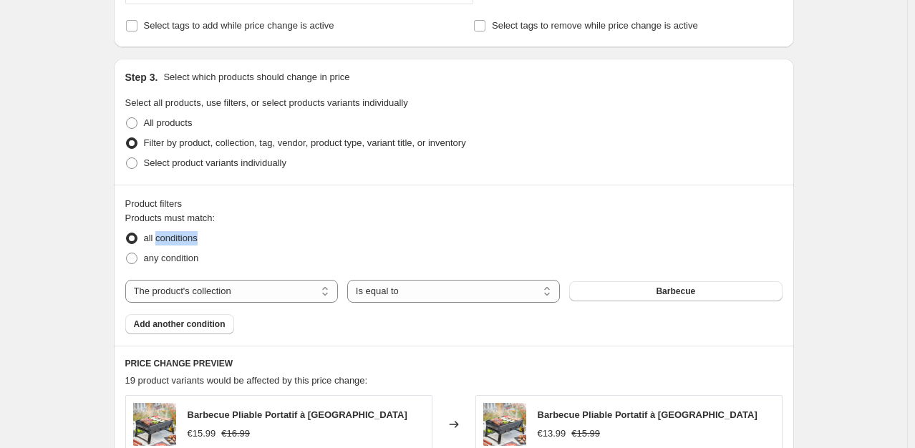
click at [660, 292] on button "Barbecue" at bounding box center [675, 292] width 213 height 20
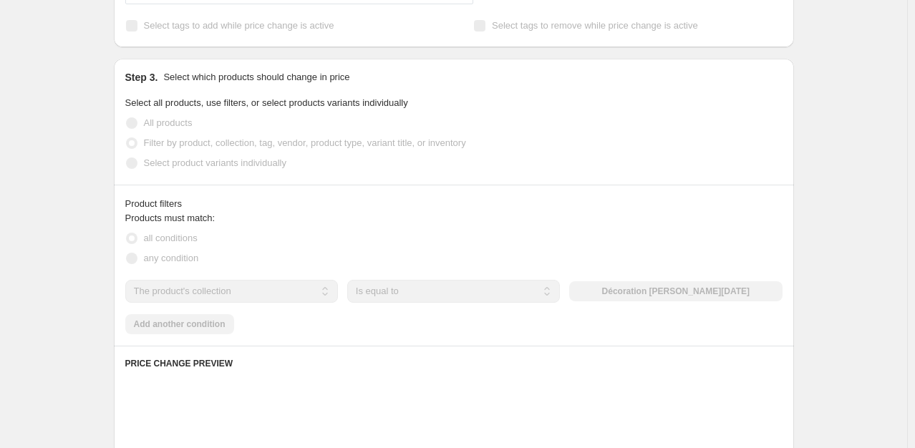
click at [398, 321] on div "Products must match: all conditions any condition The product The product's col…" at bounding box center [454, 272] width 658 height 123
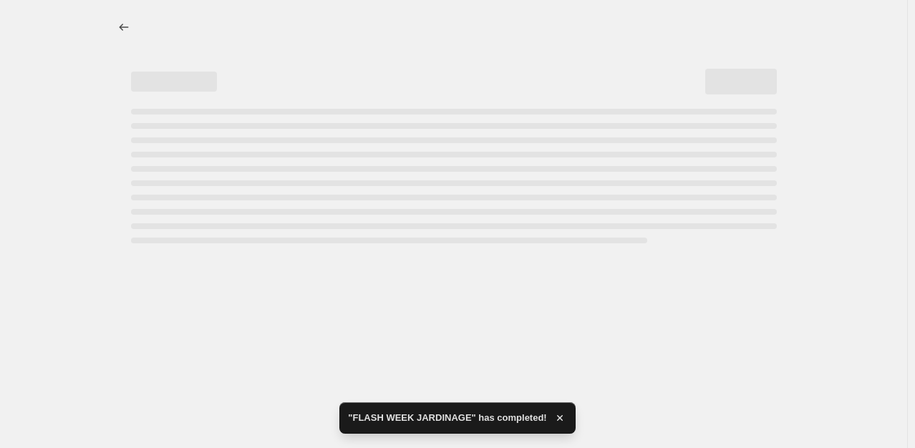
scroll to position [0, 0]
select select "percentage"
select select "collection"
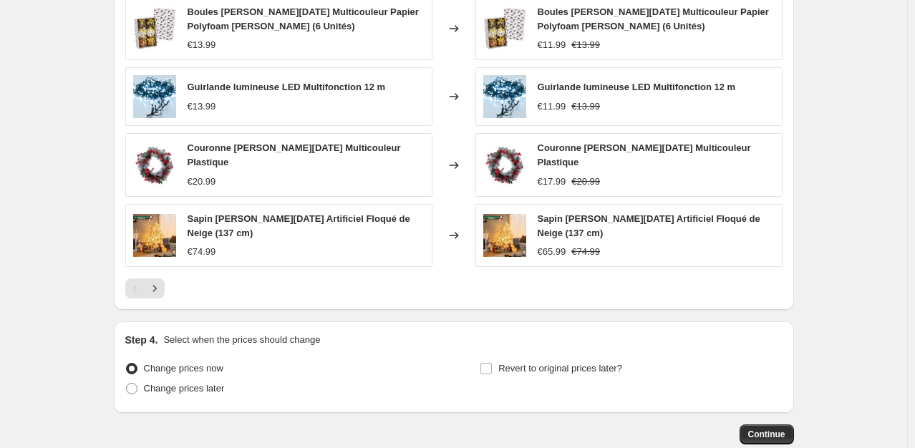
scroll to position [1148, 0]
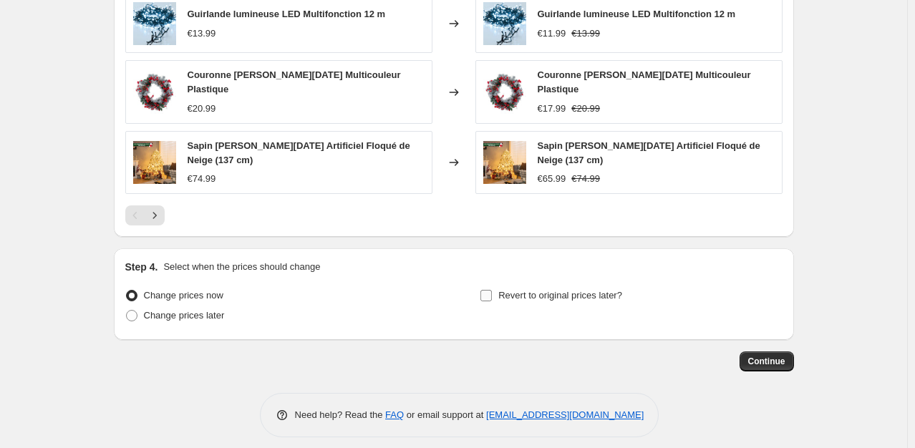
click at [493, 289] on span at bounding box center [486, 295] width 13 height 13
click at [492, 290] on input "Revert to original prices later?" at bounding box center [486, 295] width 11 height 11
checkbox input "true"
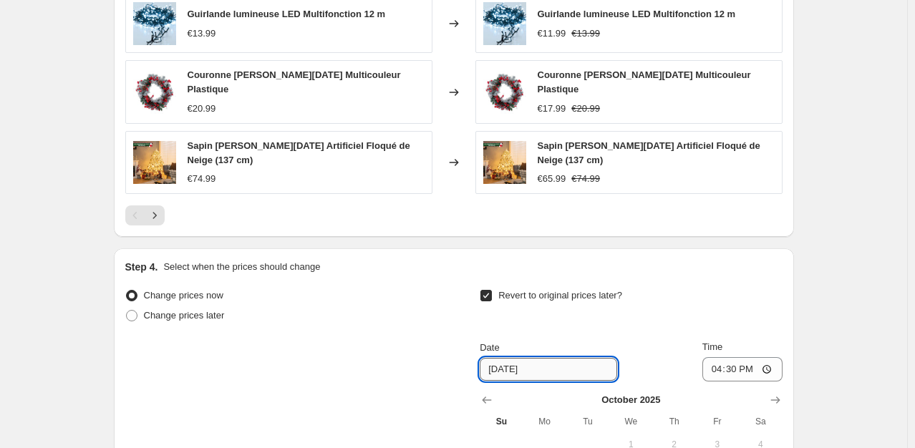
click at [540, 364] on input "[DATE]" at bounding box center [549, 369] width 138 height 23
click at [513, 364] on input "[DATE]" at bounding box center [549, 369] width 138 height 23
type input "[DATE]"
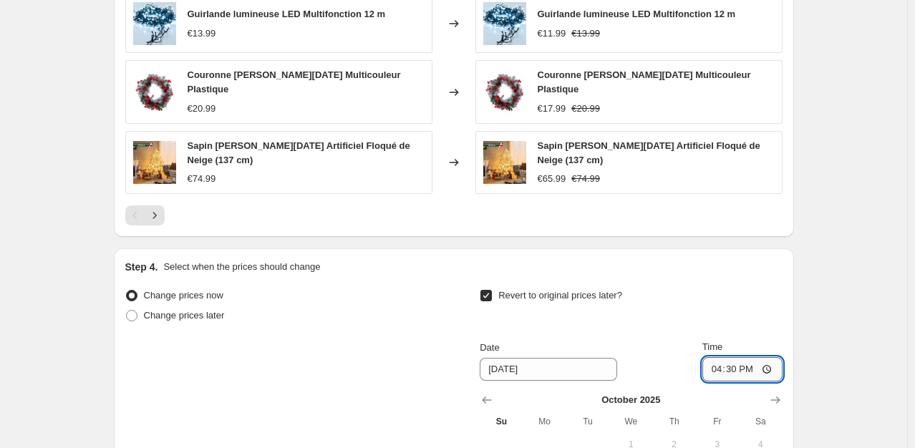
click at [733, 358] on input "16:30" at bounding box center [743, 369] width 80 height 24
type input "23:59"
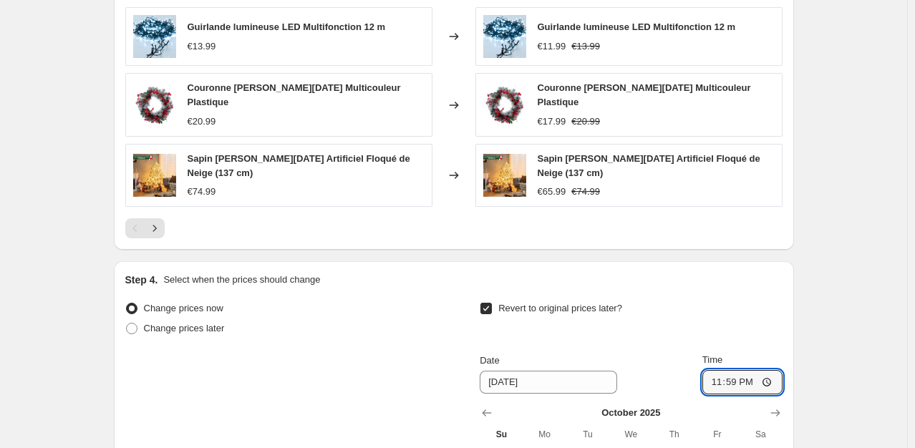
scroll to position [1393, 0]
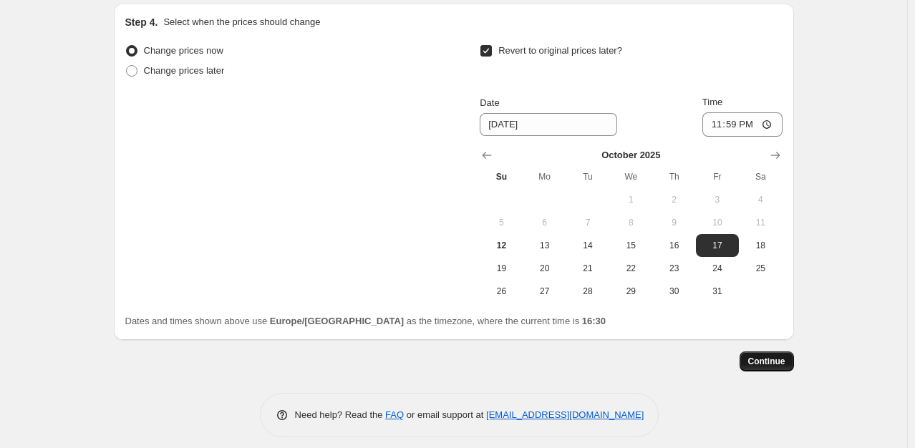
click at [776, 356] on span "Continue" at bounding box center [767, 361] width 37 height 11
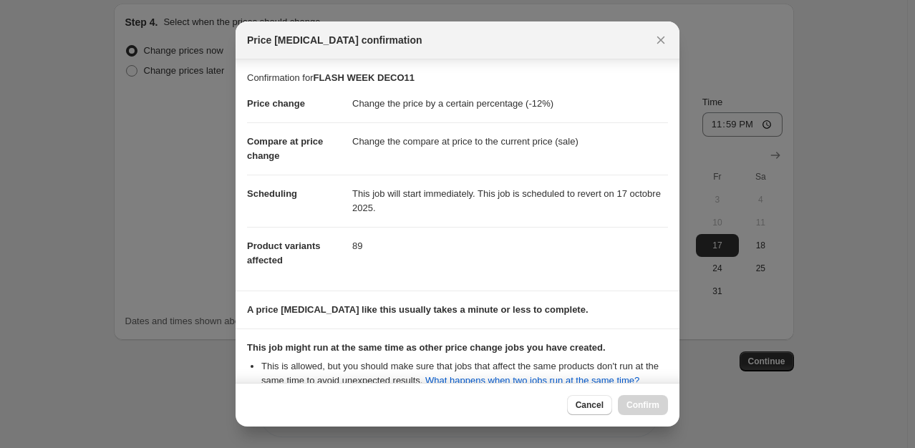
scroll to position [255, 0]
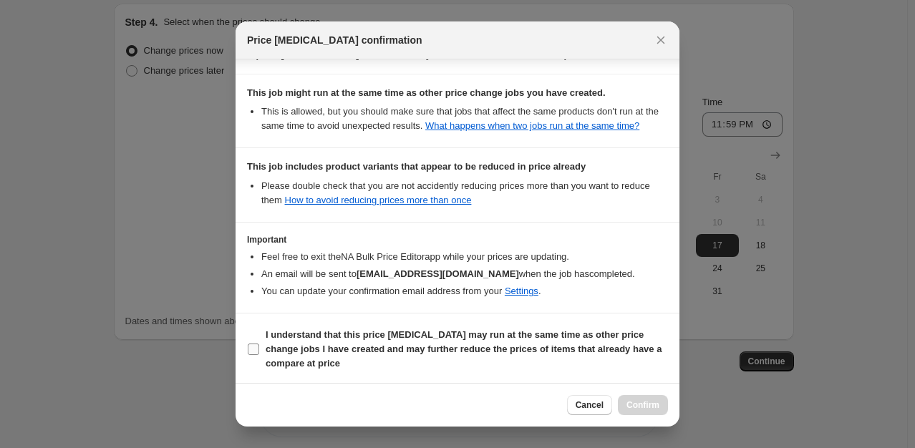
click at [286, 344] on b "I understand that this price [MEDICAL_DATA] may run at the same time as other p…" at bounding box center [464, 349] width 396 height 39
click at [259, 344] on input "I understand that this price [MEDICAL_DATA] may run at the same time as other p…" at bounding box center [253, 349] width 11 height 11
checkbox input "true"
click at [640, 403] on span "Confirm" at bounding box center [643, 405] width 33 height 11
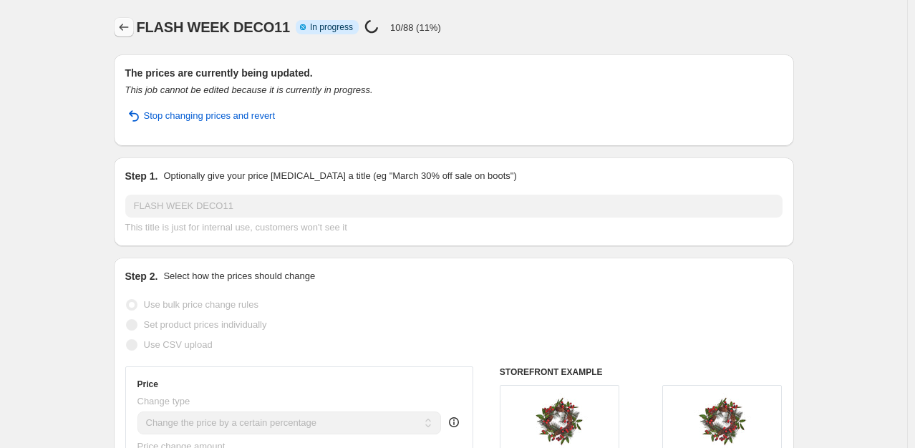
click at [124, 30] on icon "Price change jobs" at bounding box center [124, 27] width 14 height 14
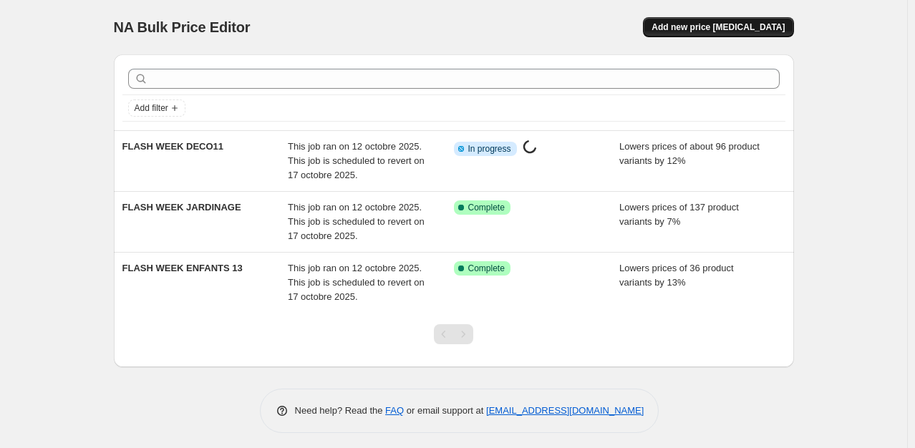
click at [734, 24] on span "Add new price [MEDICAL_DATA]" at bounding box center [718, 26] width 133 height 11
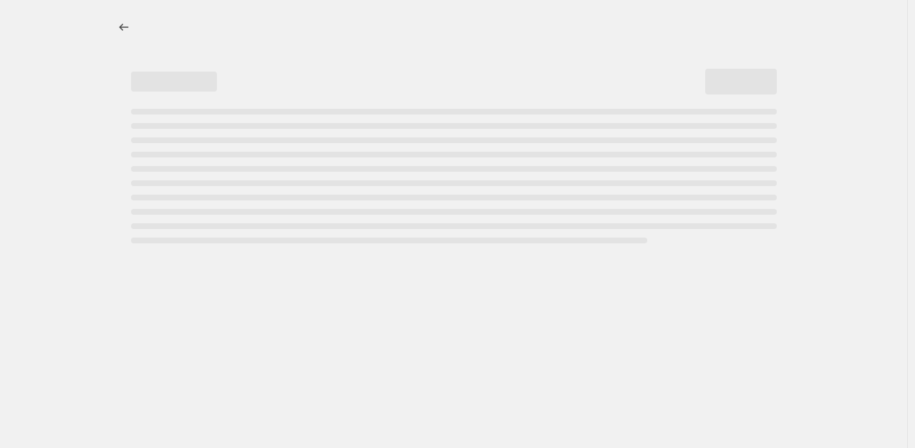
select select "percentage"
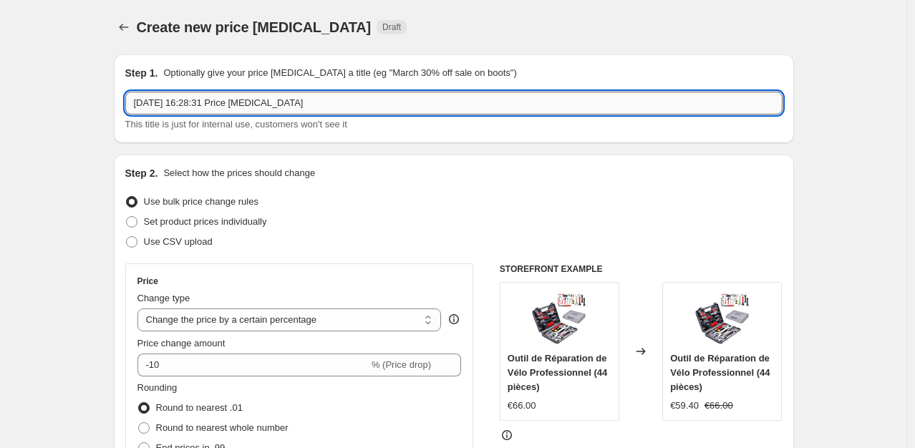
click at [229, 104] on input "[DATE] 16:28:31 Price [MEDICAL_DATA]" at bounding box center [454, 103] width 658 height 23
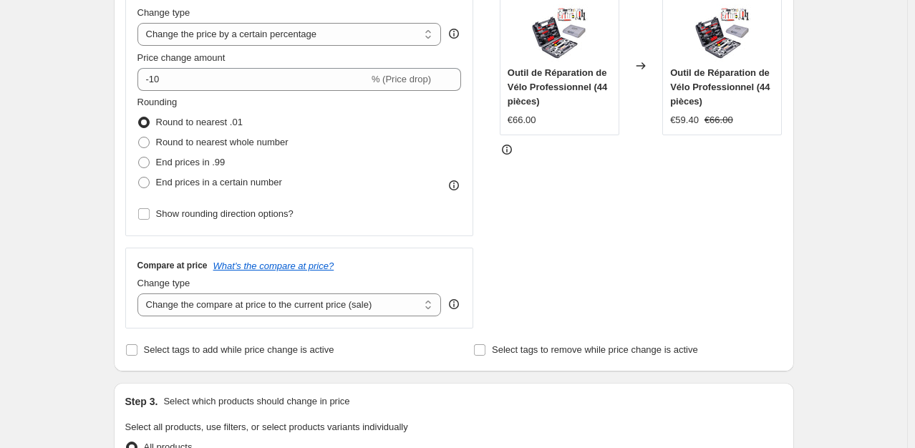
scroll to position [289, 0]
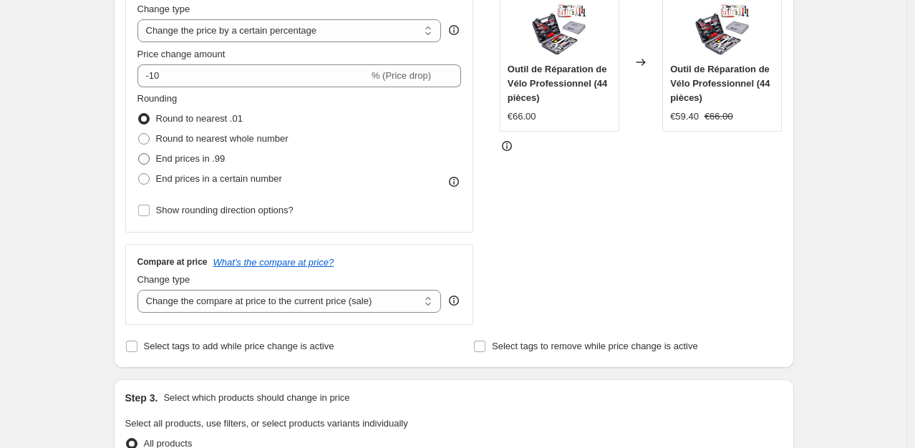
type input "FLASH WEEK BRICOLAGE10"
click at [160, 160] on span "End prices in .99" at bounding box center [190, 158] width 69 height 11
click at [139, 154] on input "End prices in .99" at bounding box center [138, 153] width 1 height 1
radio input "true"
click at [103, 198] on div "Create new price [MEDICAL_DATA]. This page is ready Create new price [MEDICAL_D…" at bounding box center [454, 427] width 715 height 1432
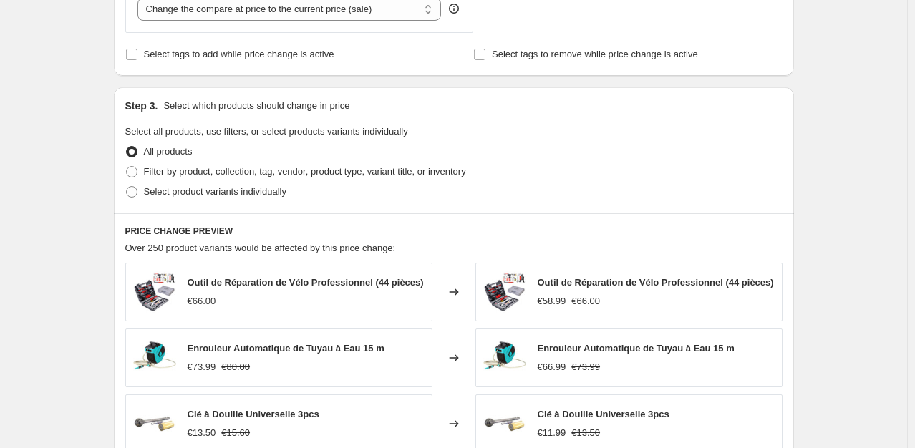
scroll to position [662, 0]
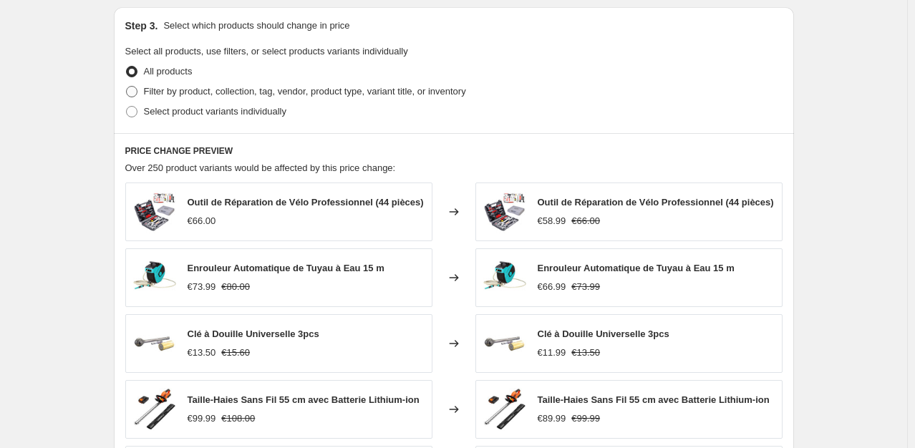
click at [138, 90] on span at bounding box center [131, 91] width 13 height 13
click at [127, 87] on input "Filter by product, collection, tag, vendor, product type, variant title, or inv…" at bounding box center [126, 86] width 1 height 1
radio input "true"
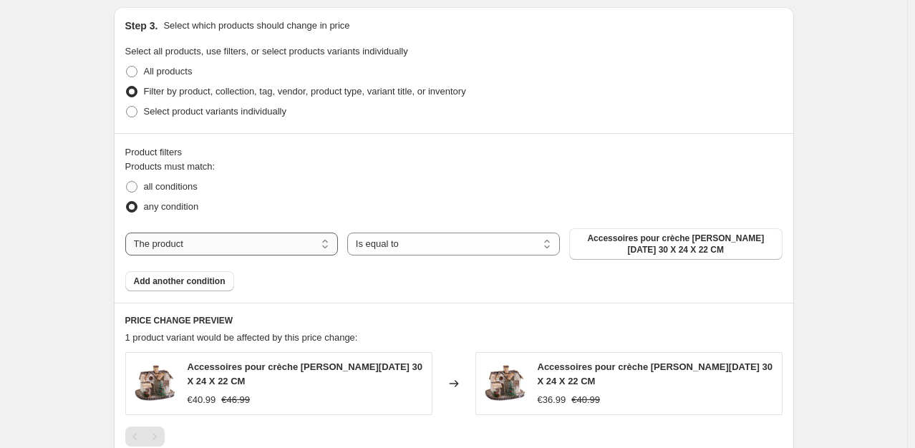
click at [207, 244] on select "The product The product's collection The product's tag The product's vendor The…" at bounding box center [231, 244] width 213 height 23
select select "collection"
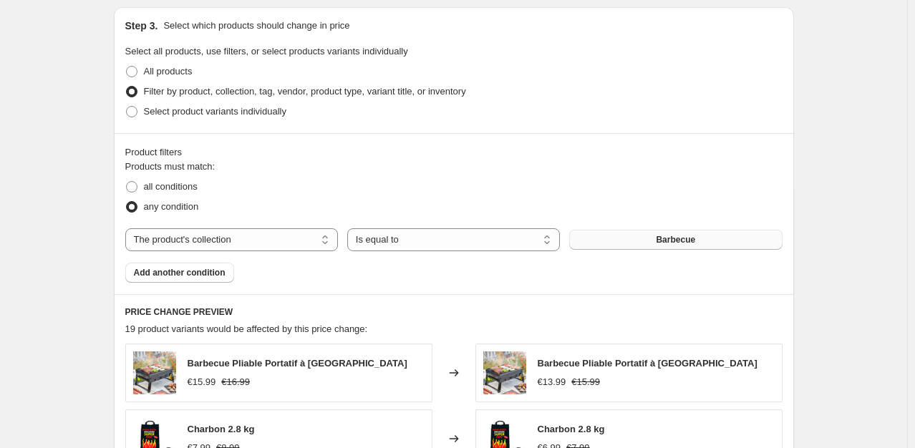
click at [665, 244] on span "Barbecue" at bounding box center [675, 239] width 39 height 11
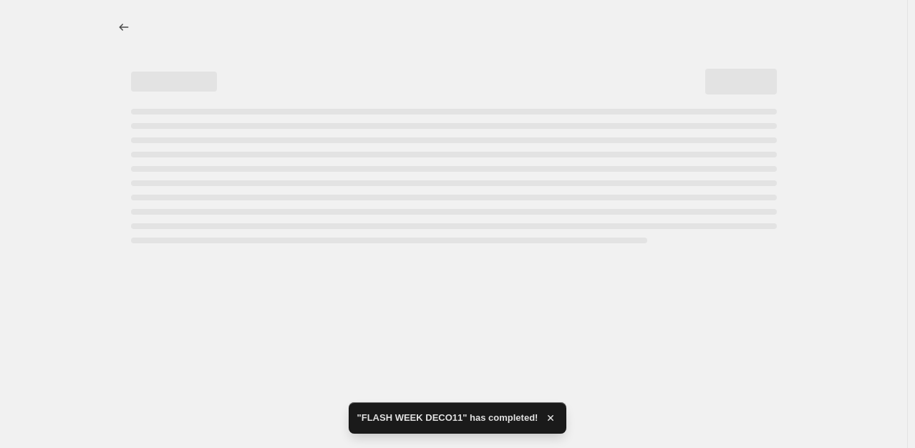
scroll to position [0, 0]
select select "percentage"
select select "collection"
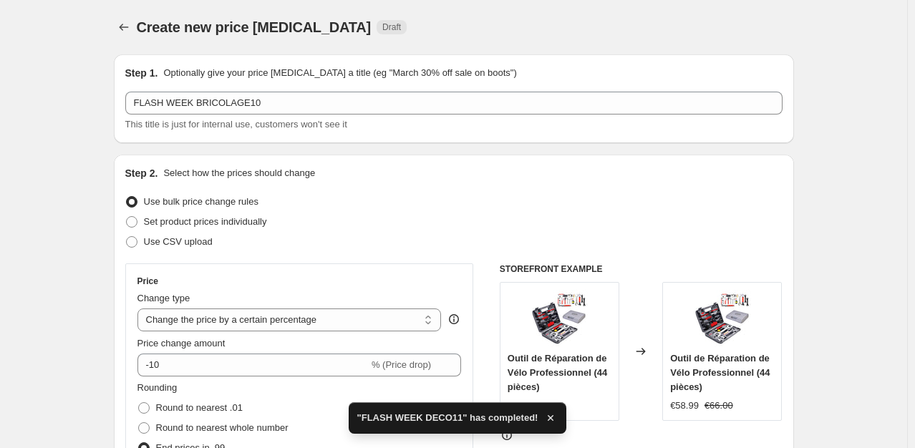
click at [792, 186] on div "Step 2. Select how the prices should change Use bulk price change rules Set pro…" at bounding box center [454, 406] width 681 height 503
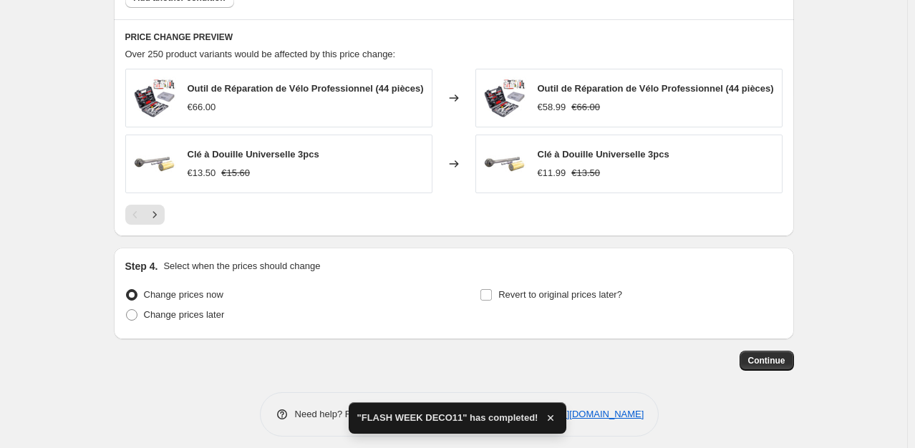
scroll to position [946, 0]
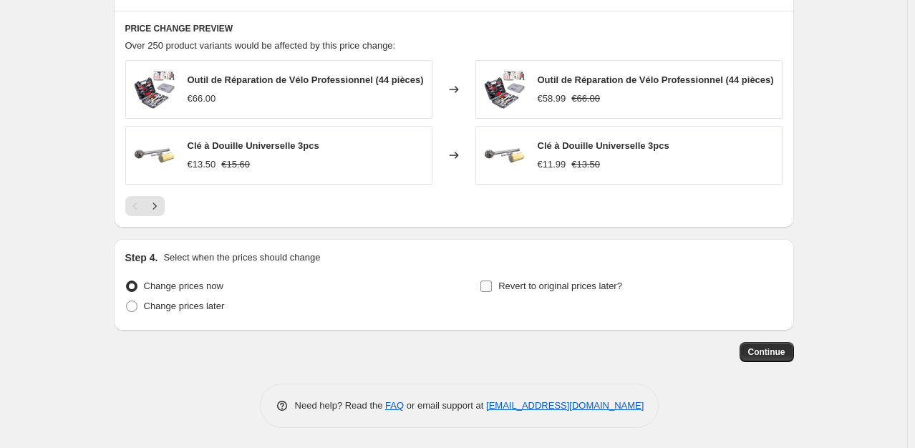
click at [511, 294] on label "Revert to original prices later?" at bounding box center [551, 287] width 143 height 20
click at [492, 292] on input "Revert to original prices later?" at bounding box center [486, 286] width 11 height 11
checkbox input "true"
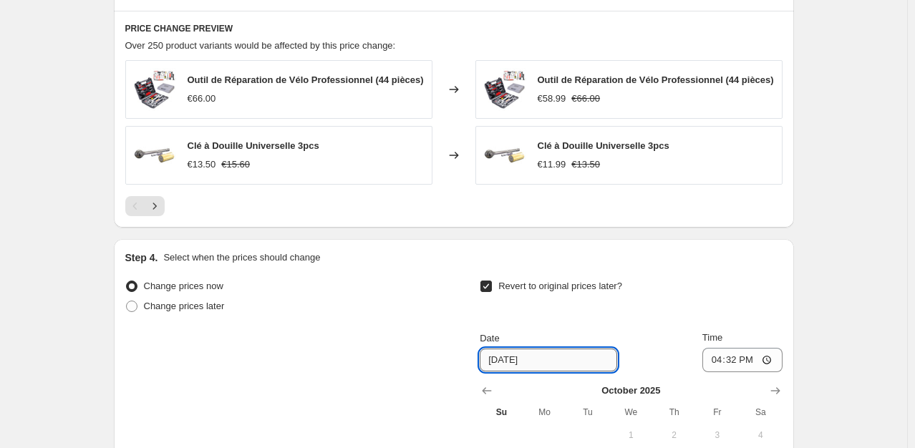
click at [514, 365] on input "[DATE]" at bounding box center [549, 360] width 138 height 23
type input "[DATE]"
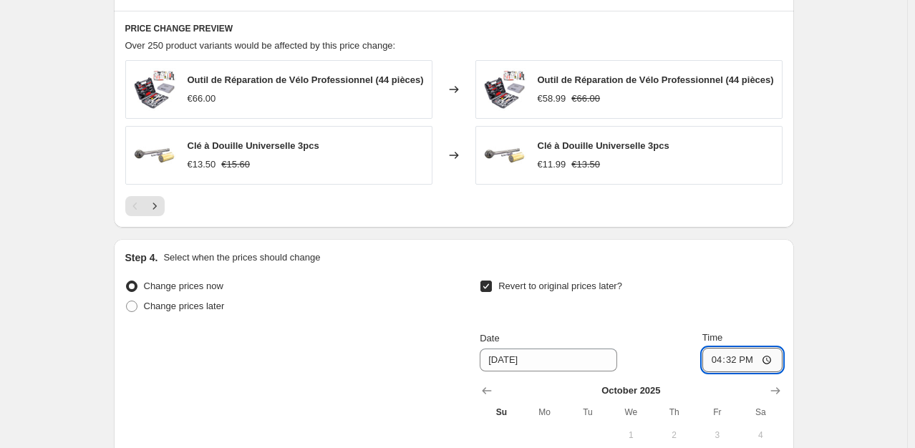
click at [745, 360] on input "16:32" at bounding box center [743, 360] width 80 height 24
type input "23:59"
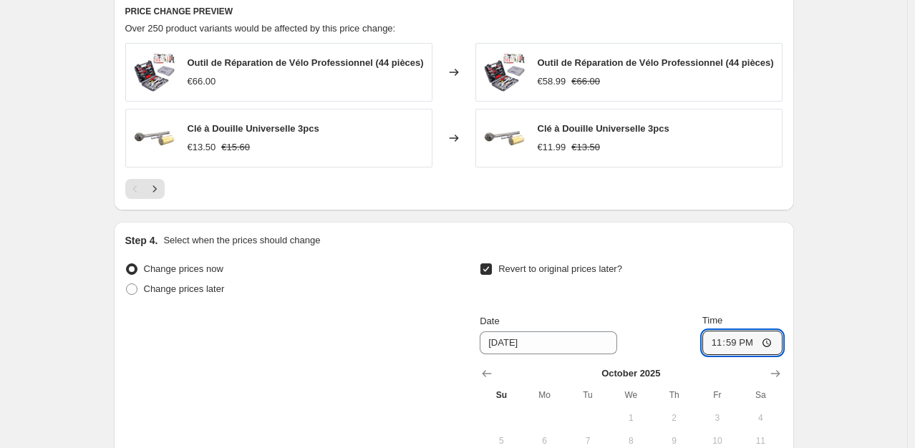
scroll to position [1191, 0]
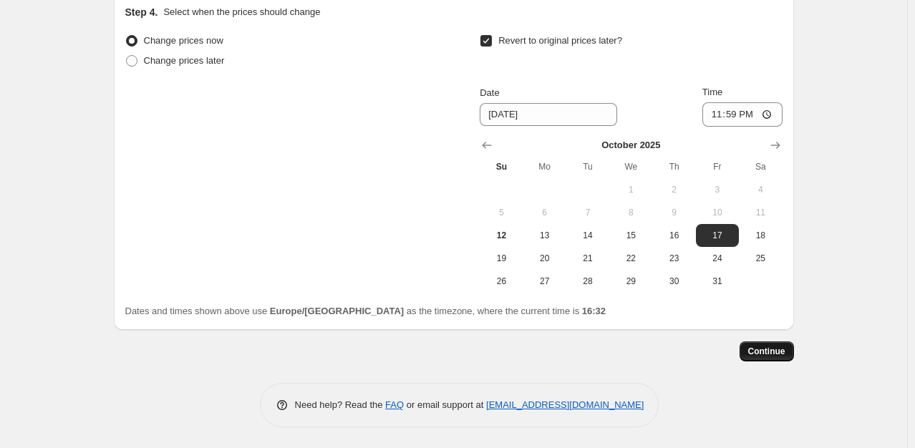
click at [762, 352] on span "Continue" at bounding box center [767, 351] width 37 height 11
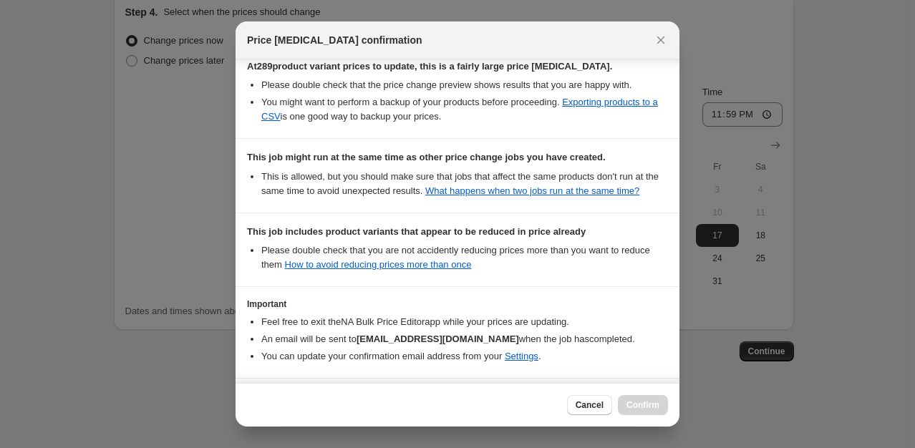
scroll to position [335, 0]
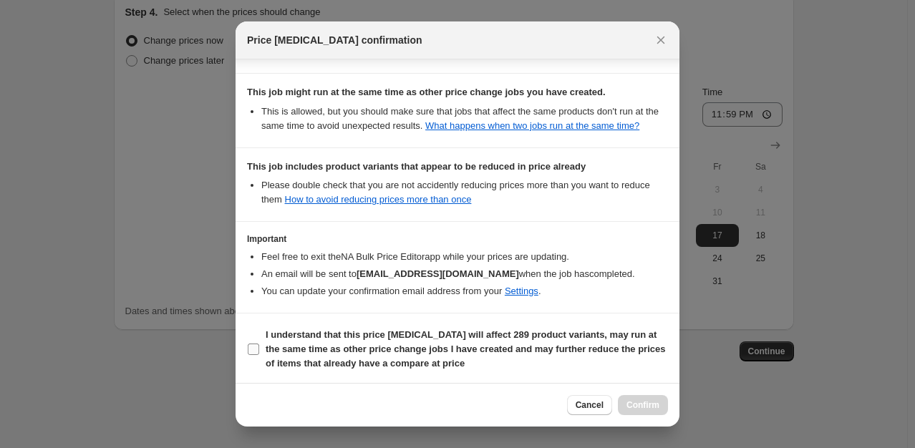
click at [249, 345] on input "I understand that this price [MEDICAL_DATA] will affect 289 product variants, m…" at bounding box center [253, 349] width 11 height 11
checkbox input "true"
click at [635, 406] on span "Confirm" at bounding box center [643, 405] width 33 height 11
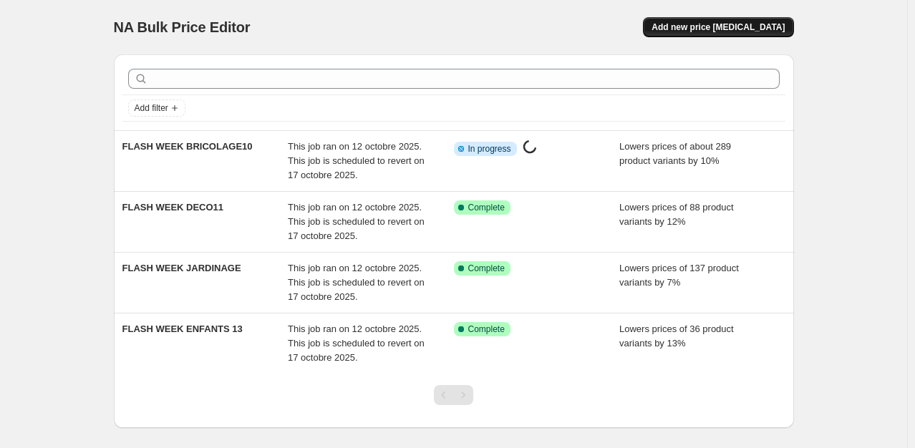
click at [723, 32] on span "Add new price [MEDICAL_DATA]" at bounding box center [718, 26] width 133 height 11
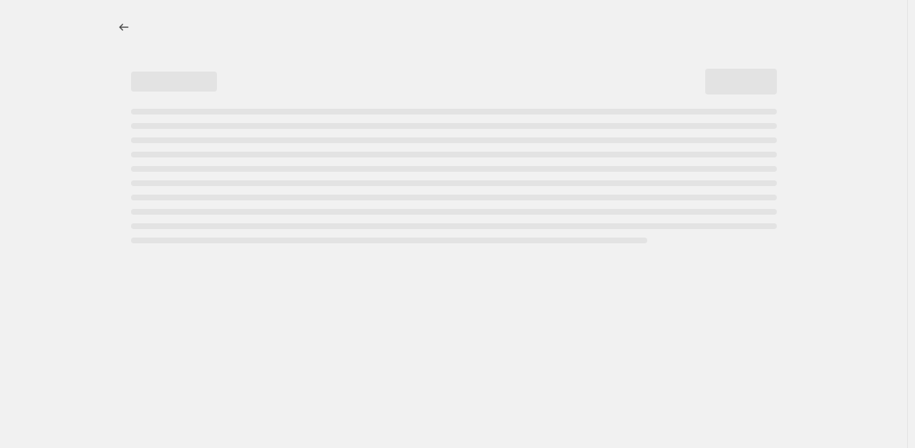
select select "percentage"
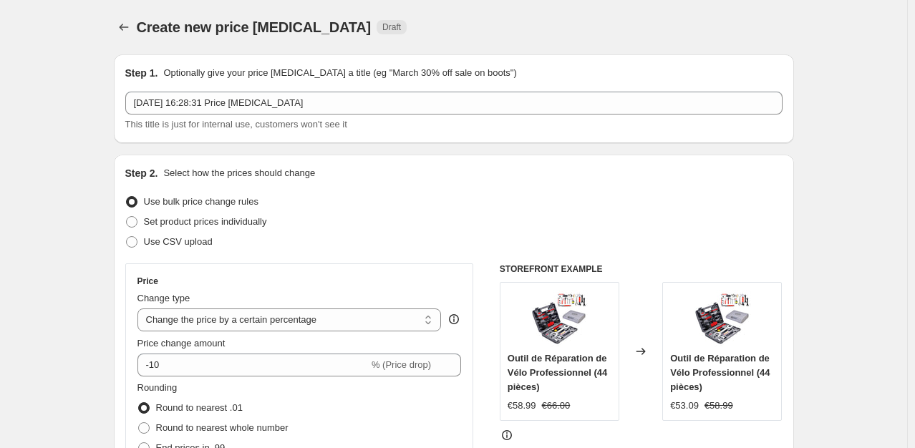
click at [219, 119] on span "This title is just for internal use, customers won't see it" at bounding box center [236, 124] width 222 height 11
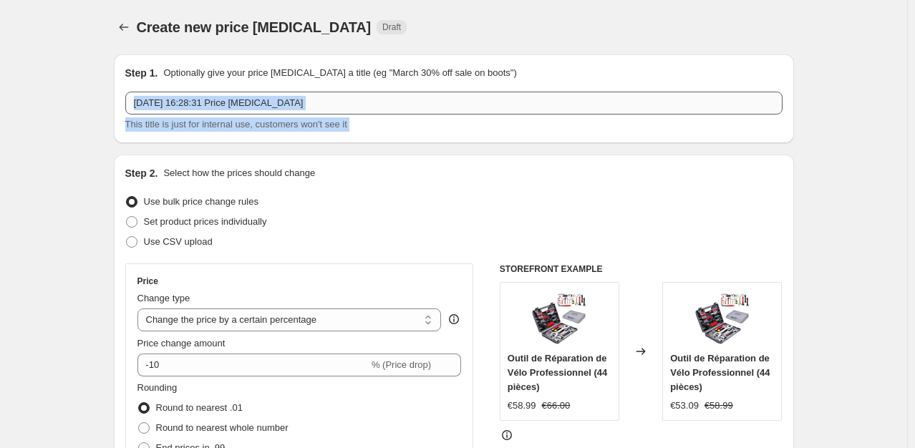
click at [217, 113] on div "[DATE] 16:28:31 Price [MEDICAL_DATA] This title is just for internal use, custo…" at bounding box center [454, 112] width 658 height 40
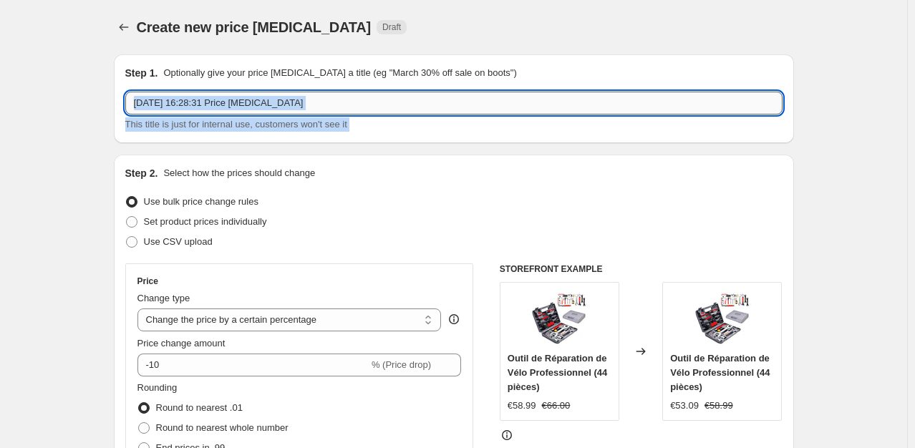
click at [217, 113] on input "[DATE] 16:28:31 Price [MEDICAL_DATA]" at bounding box center [454, 103] width 658 height 23
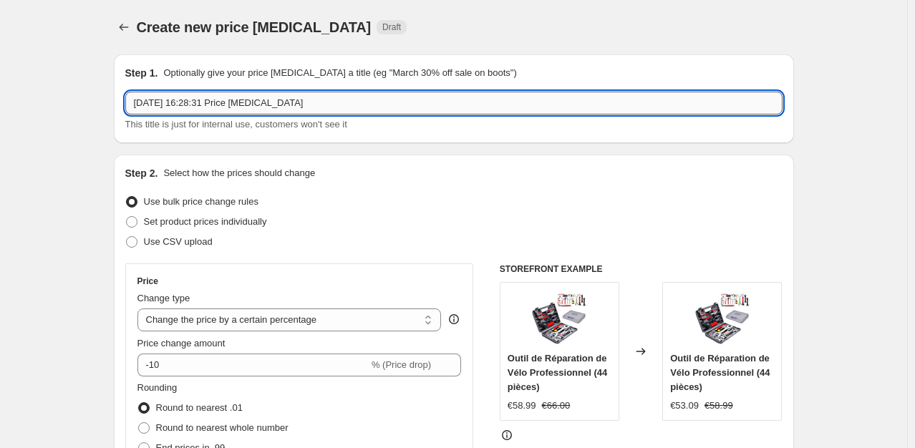
click at [217, 113] on input "[DATE] 16:28:31 Price [MEDICAL_DATA]" at bounding box center [454, 103] width 658 height 23
click at [213, 92] on input "[DATE] 16:28:31 Price [MEDICAL_DATA]" at bounding box center [454, 103] width 658 height 23
type input "FLASH WEEK CUISINE"
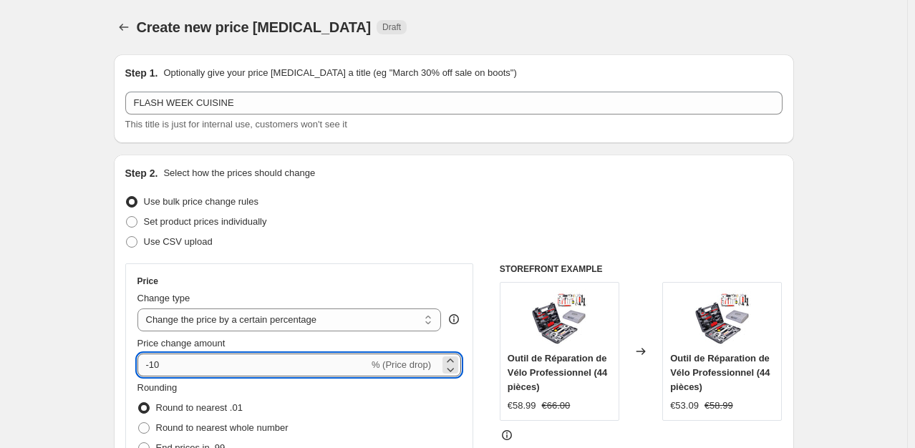
click at [181, 357] on input "-10" at bounding box center [253, 365] width 231 height 23
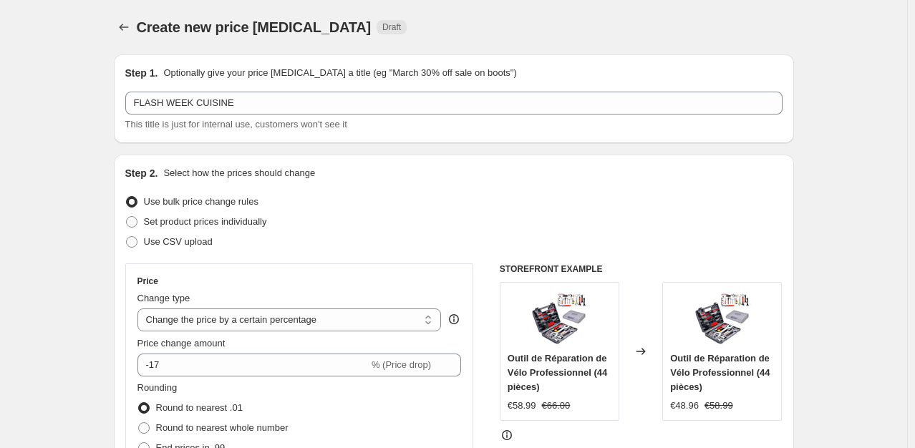
click at [129, 325] on div "Price Change type Change the price to a certain amount Change the price by a ce…" at bounding box center [299, 393] width 349 height 259
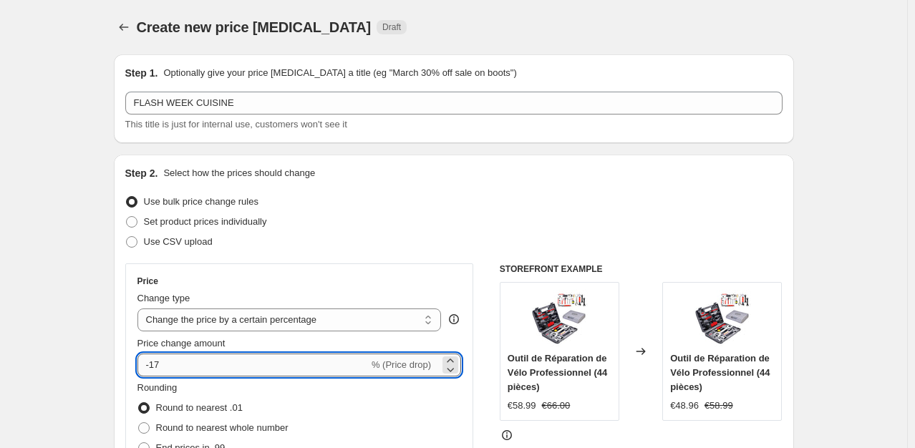
click at [192, 367] on input "-17" at bounding box center [253, 365] width 231 height 23
type input "-15"
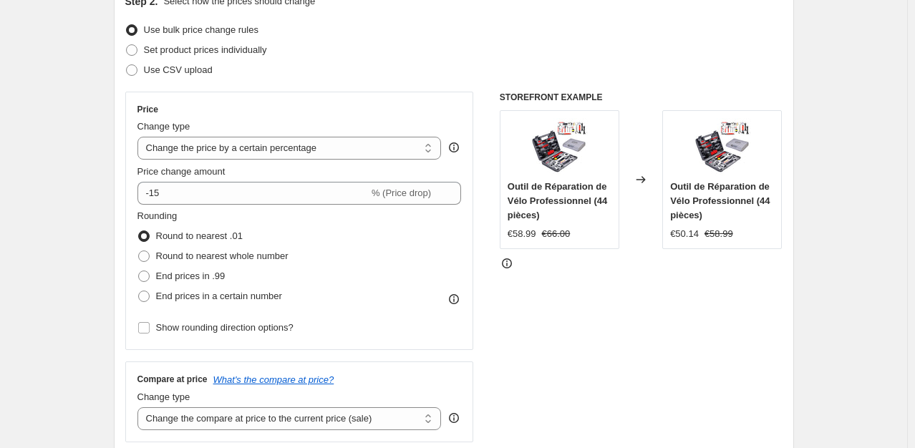
scroll to position [201, 0]
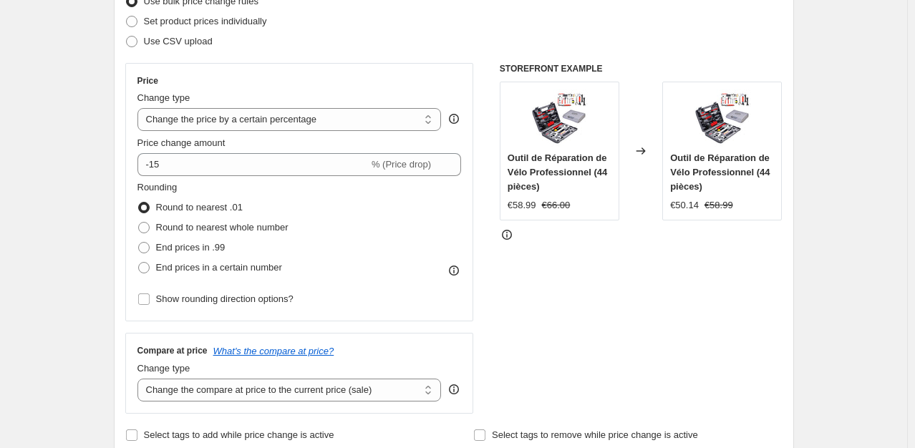
click at [164, 246] on span "End prices in .99" at bounding box center [190, 247] width 69 height 11
click at [139, 243] on input "End prices in .99" at bounding box center [138, 242] width 1 height 1
radio input "true"
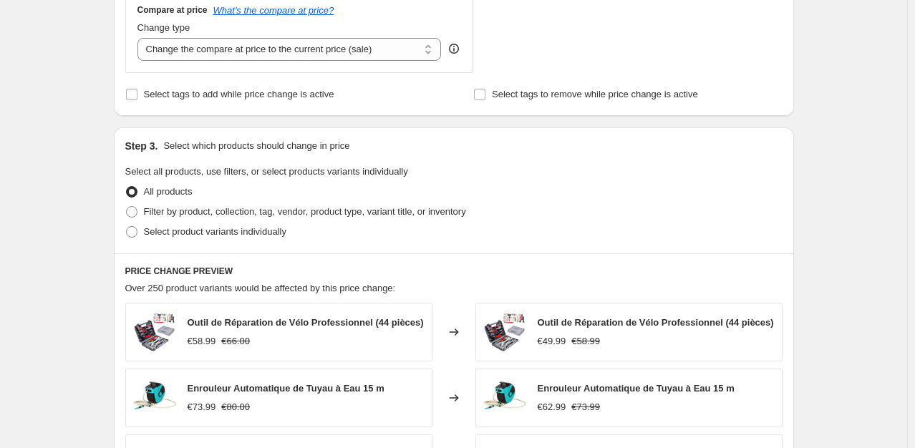
scroll to position [630, 0]
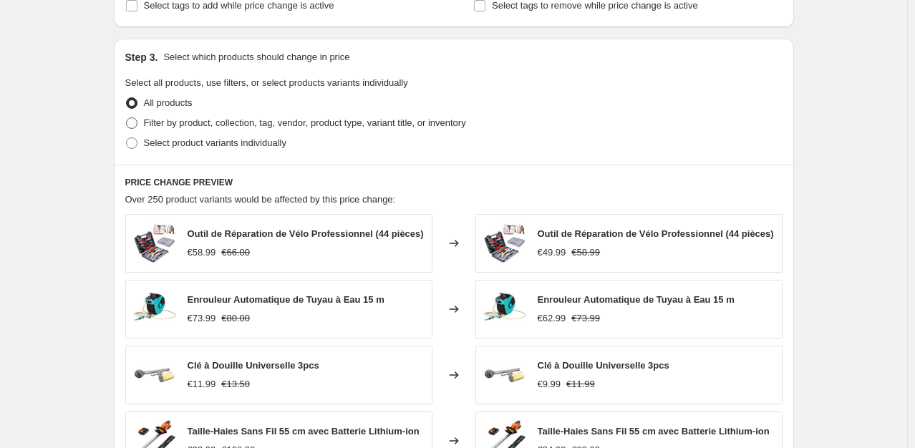
click at [257, 128] on span "Filter by product, collection, tag, vendor, product type, variant title, or inv…" at bounding box center [305, 122] width 322 height 11
click at [127, 118] on input "Filter by product, collection, tag, vendor, product type, variant title, or inv…" at bounding box center [126, 117] width 1 height 1
radio input "true"
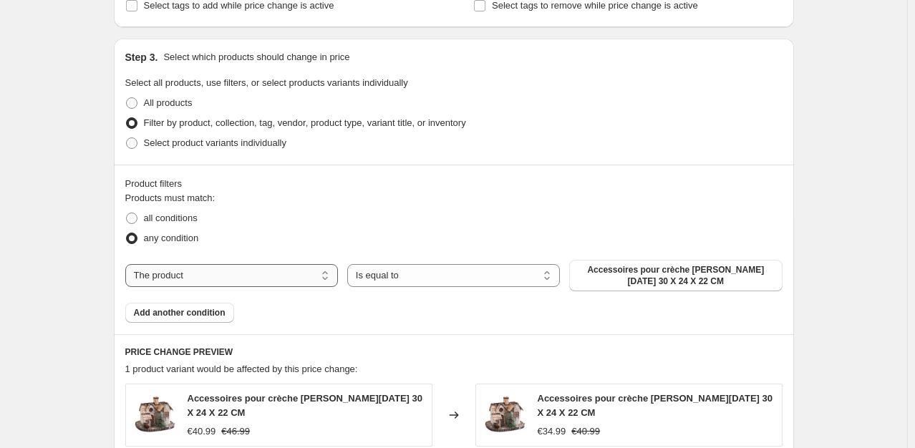
click at [243, 277] on select "The product The product's collection The product's tag The product's vendor The…" at bounding box center [231, 275] width 213 height 23
select select "collection"
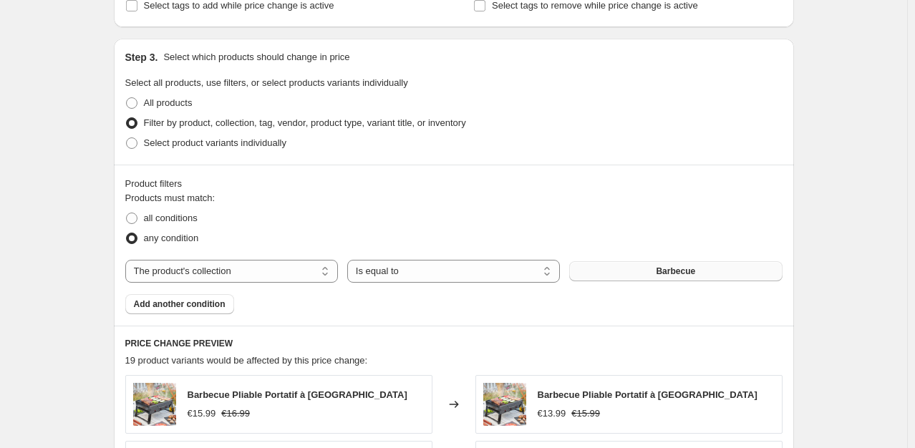
click at [670, 273] on span "Barbecue" at bounding box center [675, 271] width 39 height 11
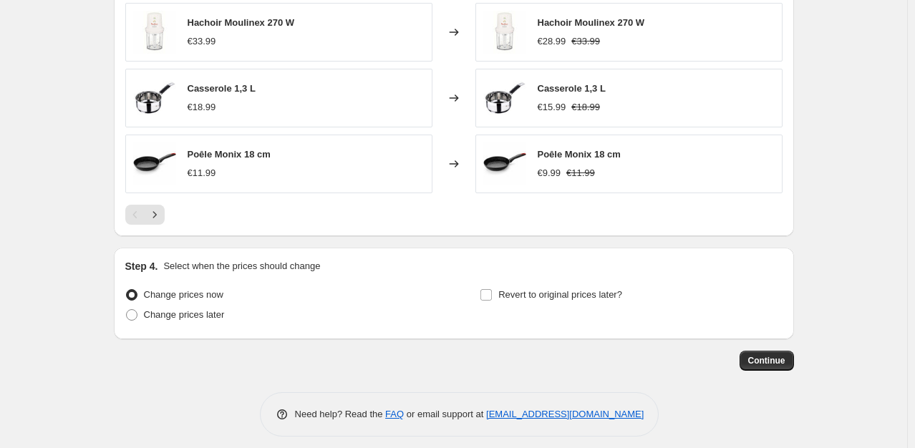
scroll to position [1143, 0]
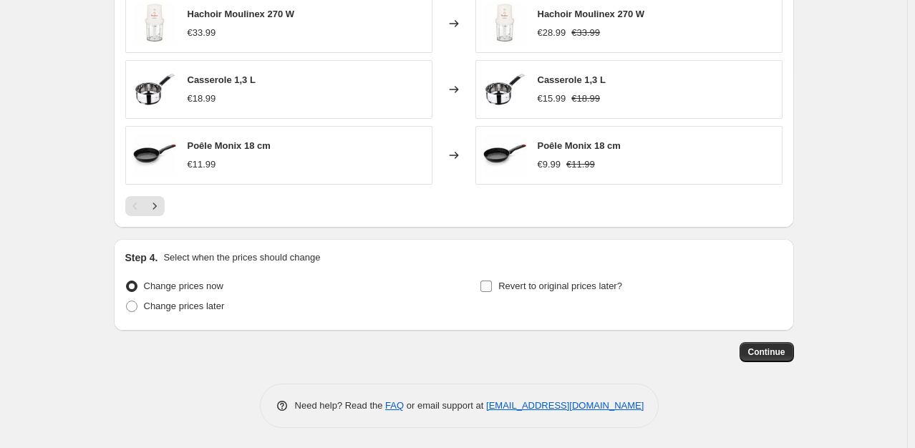
click at [492, 288] on input "Revert to original prices later?" at bounding box center [486, 286] width 11 height 11
checkbox input "true"
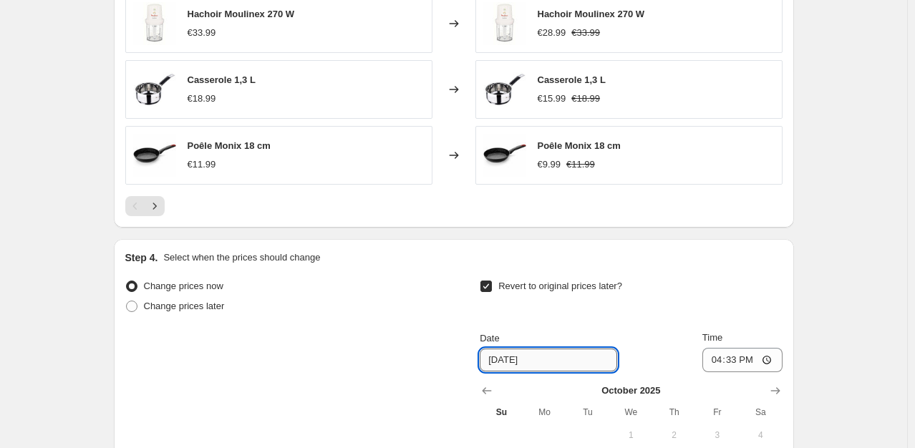
click at [513, 356] on input "[DATE]" at bounding box center [549, 360] width 138 height 23
type input "[DATE]"
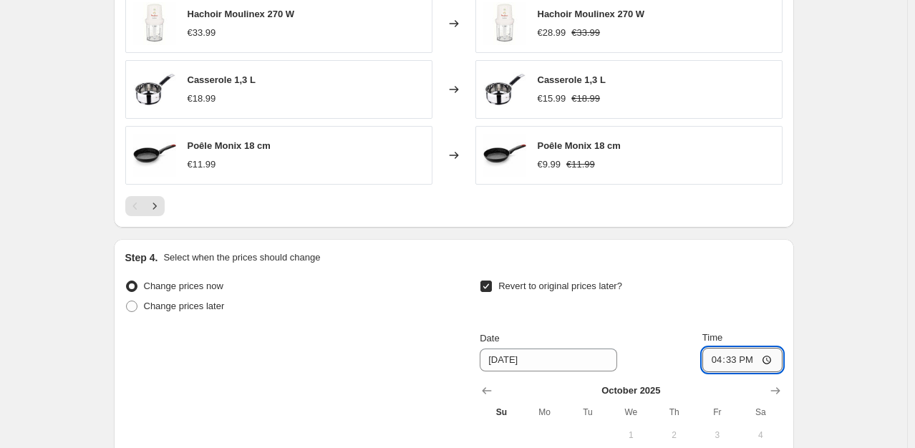
click at [739, 362] on input "16:33" at bounding box center [743, 360] width 80 height 24
type input "23:59"
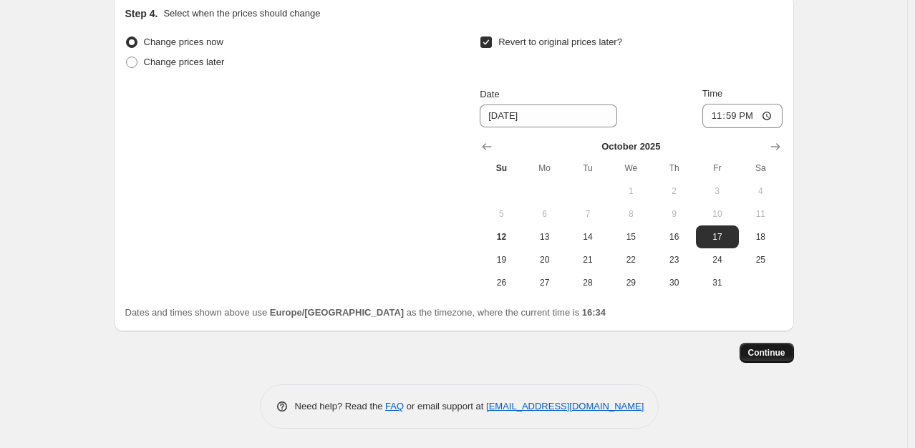
click at [791, 355] on button "Continue" at bounding box center [767, 353] width 54 height 20
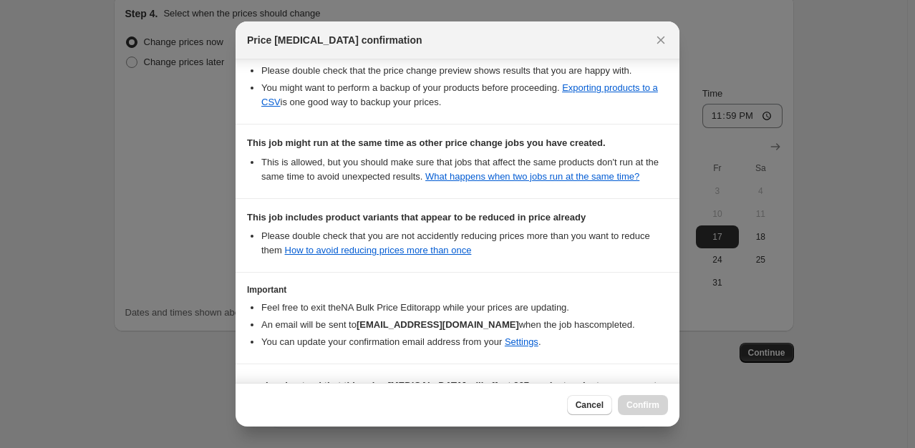
scroll to position [335, 0]
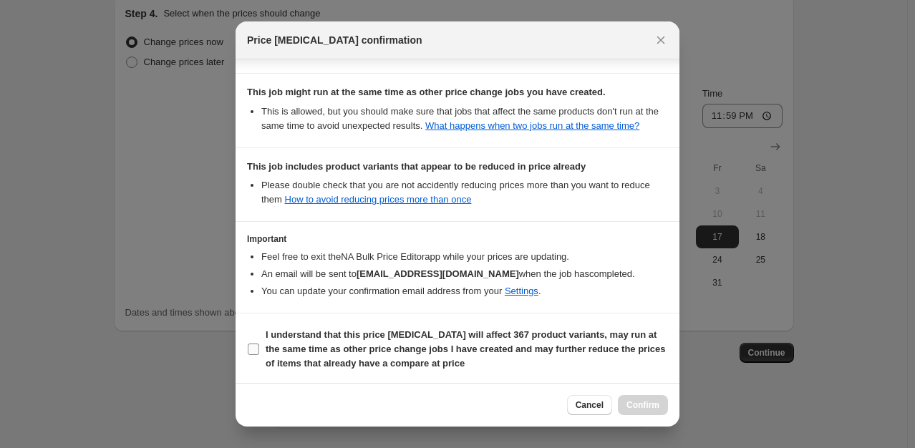
click at [330, 350] on b "I understand that this price [MEDICAL_DATA] will affect 367 product variants, m…" at bounding box center [466, 349] width 400 height 39
click at [259, 350] on input "I understand that this price [MEDICAL_DATA] will affect 367 product variants, m…" at bounding box center [253, 349] width 11 height 11
checkbox input "true"
click at [643, 418] on div "Cancel Confirm" at bounding box center [458, 405] width 444 height 44
click at [650, 411] on span "Confirm" at bounding box center [643, 405] width 33 height 11
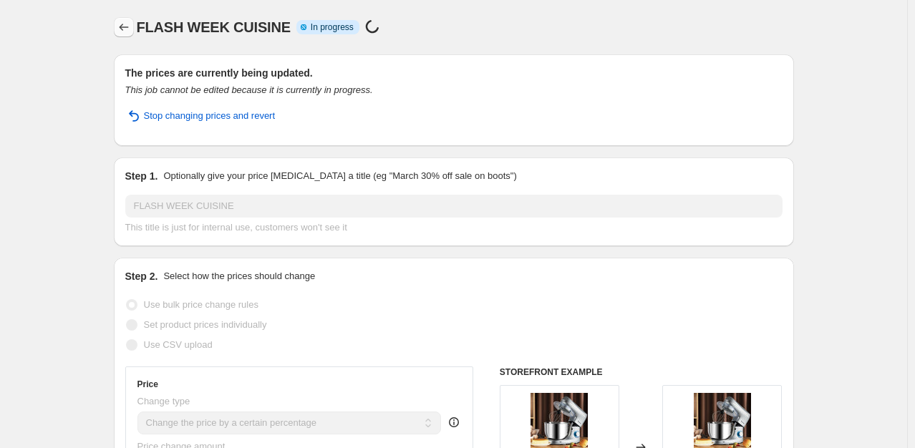
click at [124, 25] on icon "Price change jobs" at bounding box center [124, 27] width 14 height 14
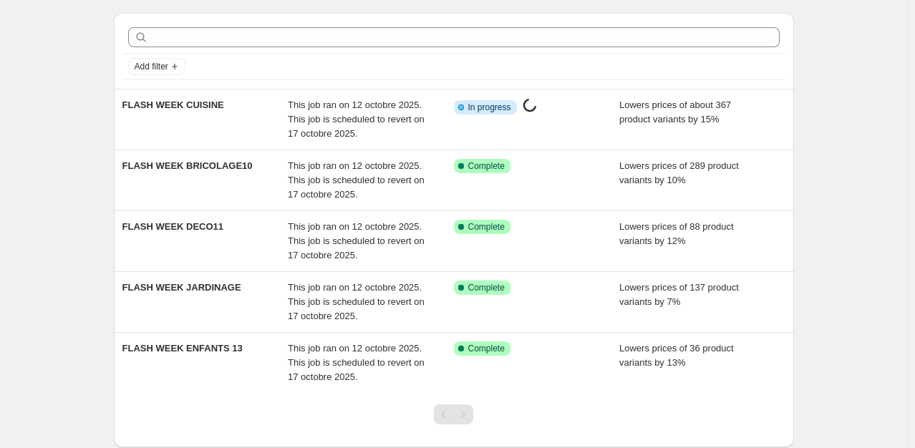
scroll to position [54, 0]
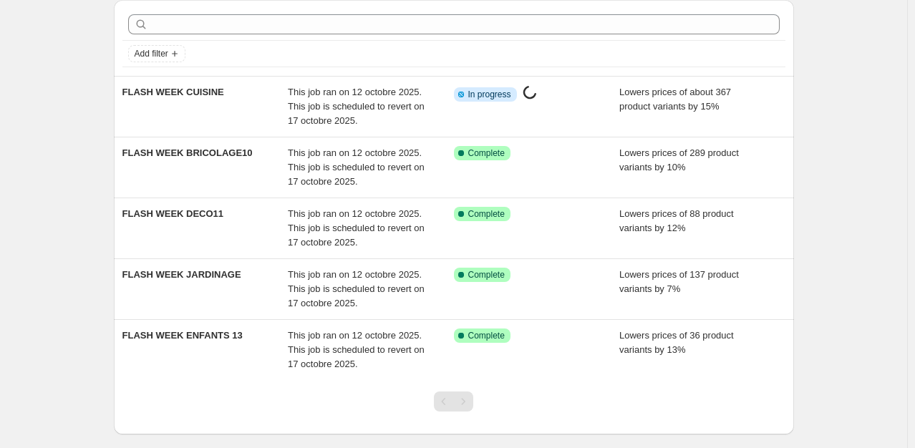
click at [47, 102] on div "NA Bulk Price Editor. This page is ready NA Bulk Price Editor Add new price [ME…" at bounding box center [454, 234] width 908 height 577
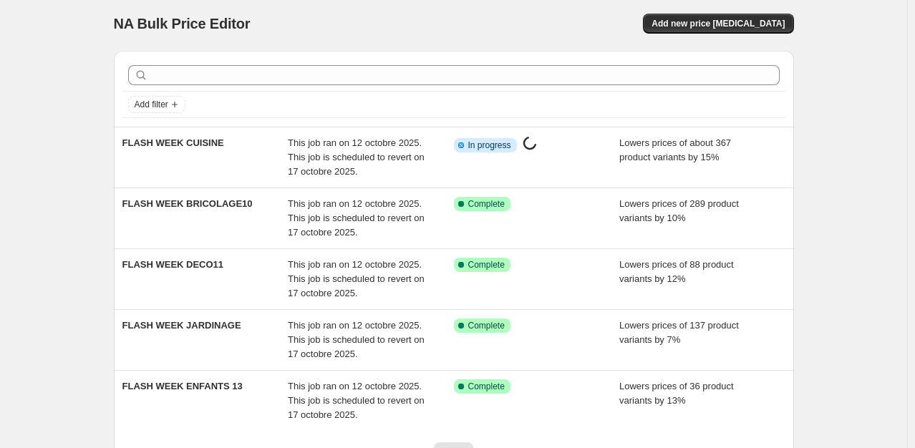
scroll to position [0, 0]
